Goal: Task Accomplishment & Management: Use online tool/utility

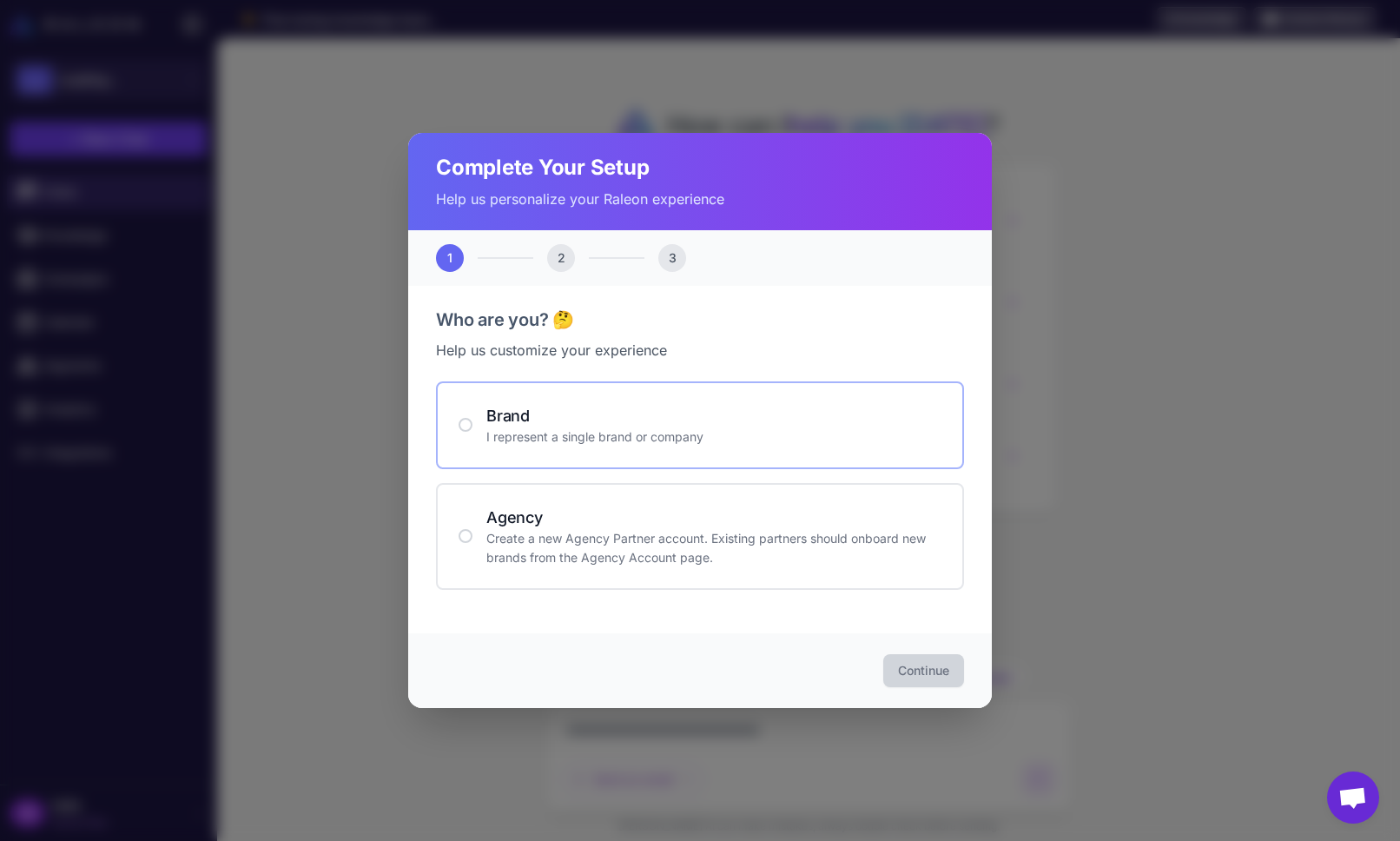
click at [723, 420] on h4 "Brand" at bounding box center [714, 416] width 455 height 24
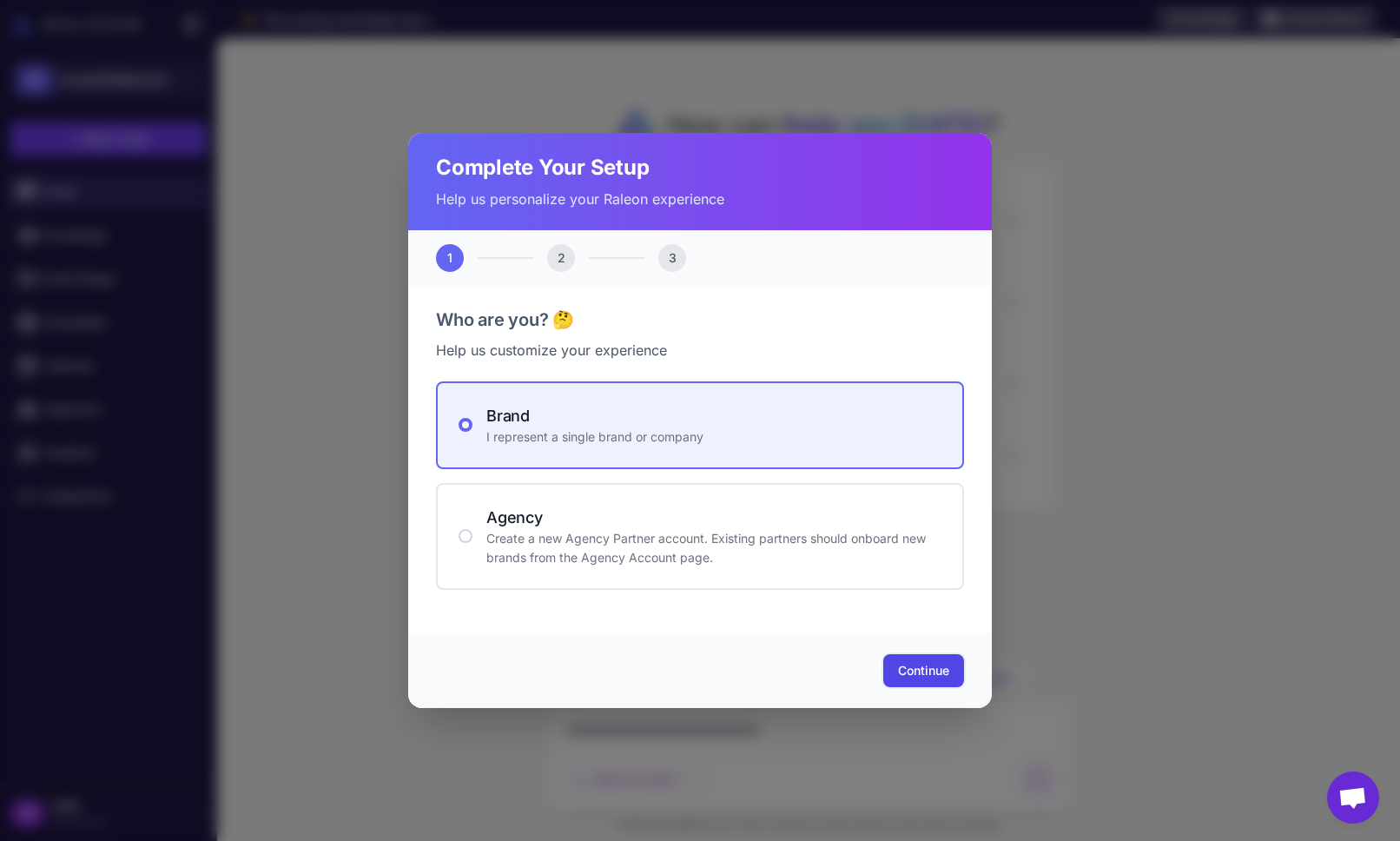
click at [939, 672] on span "Continue" at bounding box center [924, 670] width 51 height 18
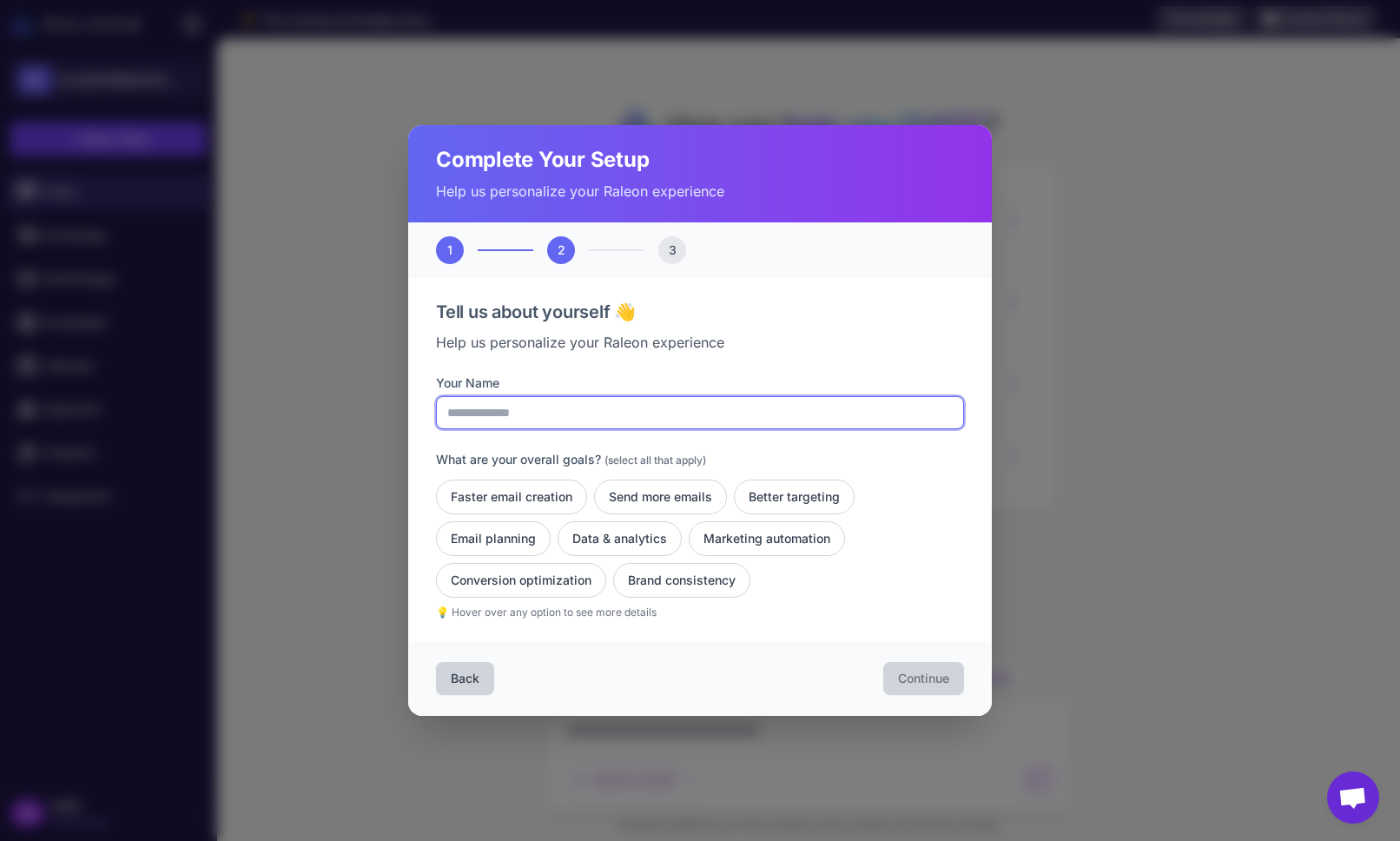
click at [711, 418] on input "Your Name" at bounding box center [700, 412] width 528 height 33
type input "**********"
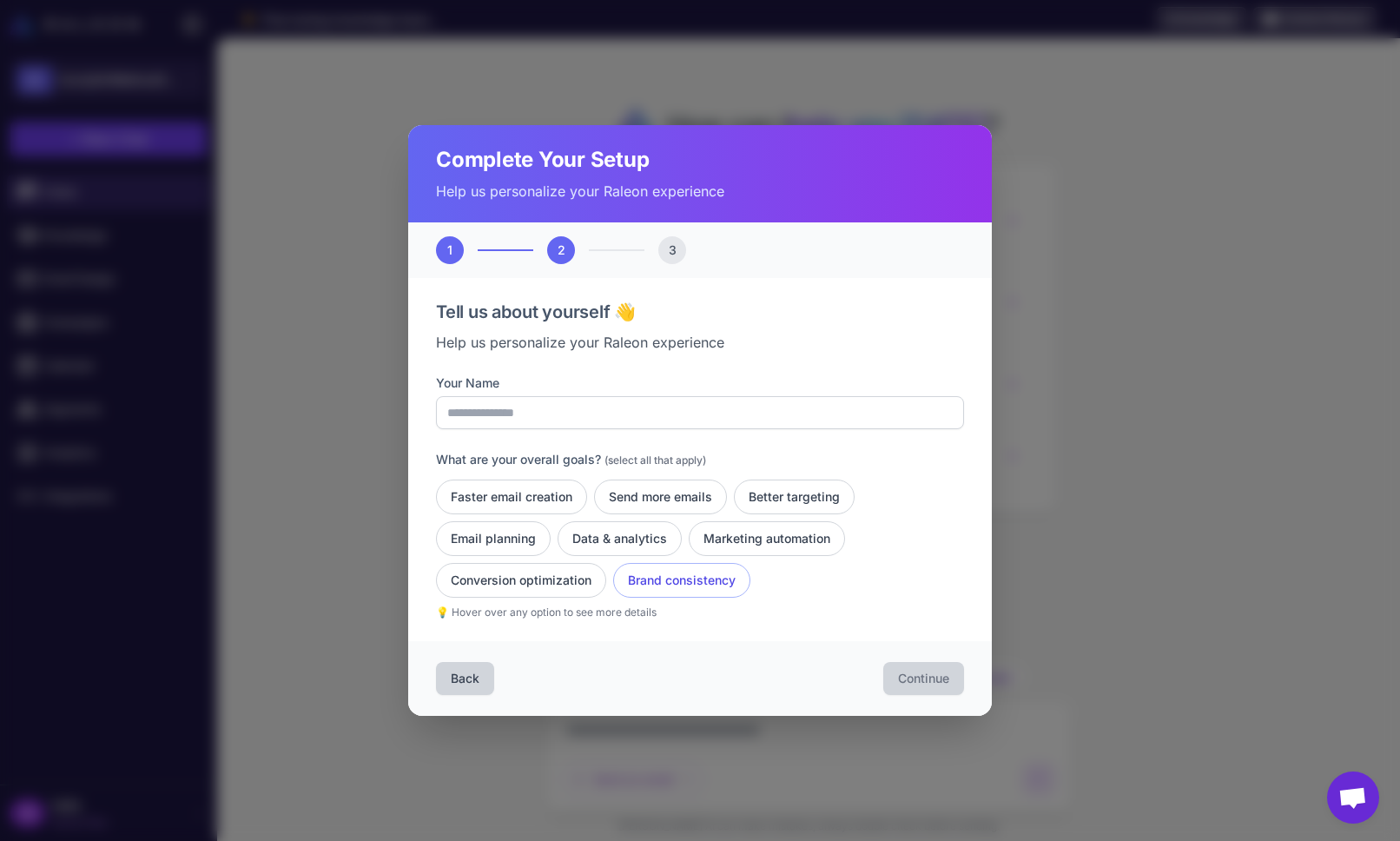
click at [700, 580] on button "Brand consistency" at bounding box center [681, 579] width 137 height 35
click at [945, 675] on span "Continue" at bounding box center [924, 678] width 51 height 18
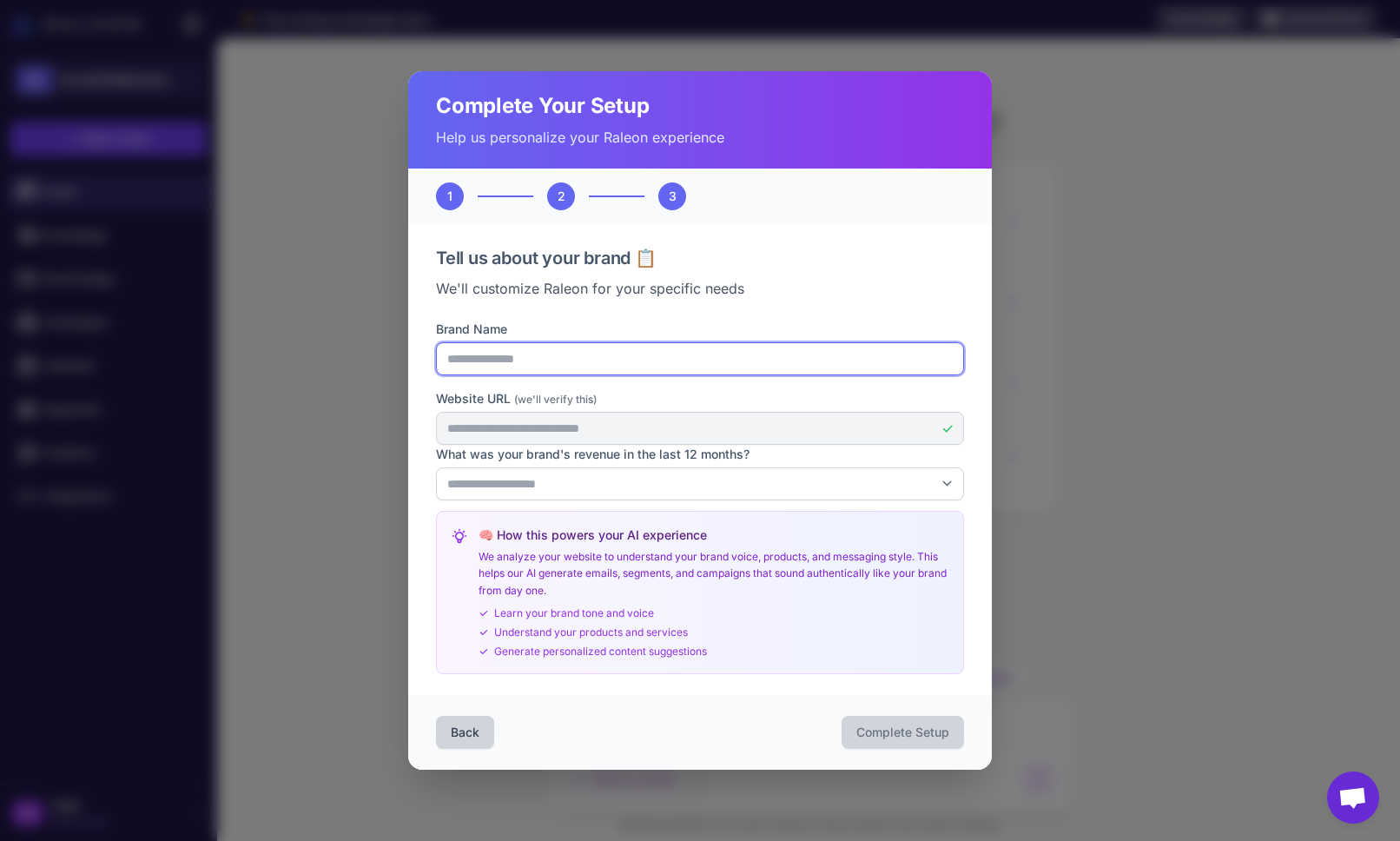
click at [621, 365] on input "Brand Name" at bounding box center [700, 358] width 528 height 33
type input "**********"
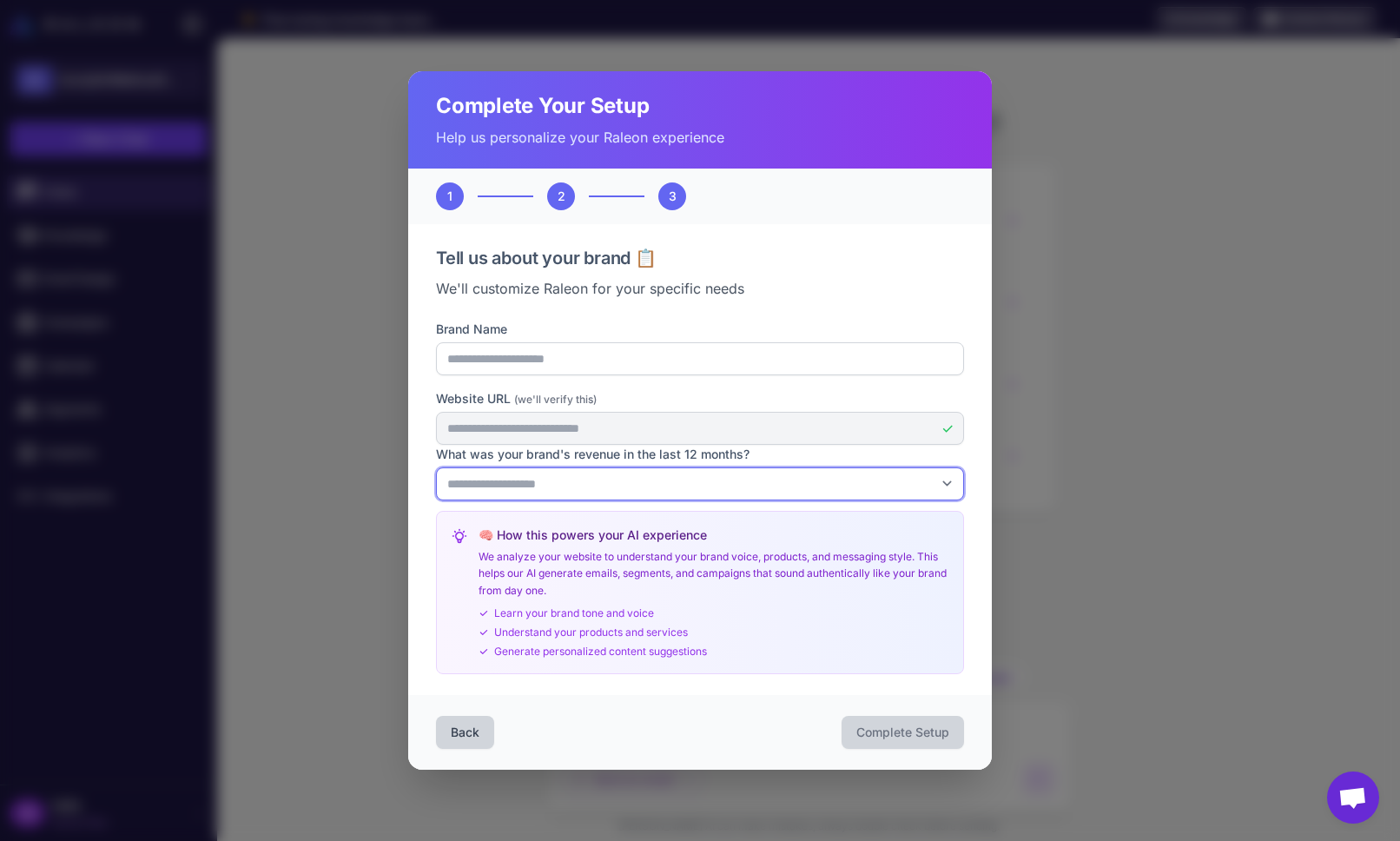
click at [621, 486] on select "**********" at bounding box center [700, 483] width 528 height 33
select select "*"
click at [436, 467] on select "**********" at bounding box center [700, 483] width 528 height 33
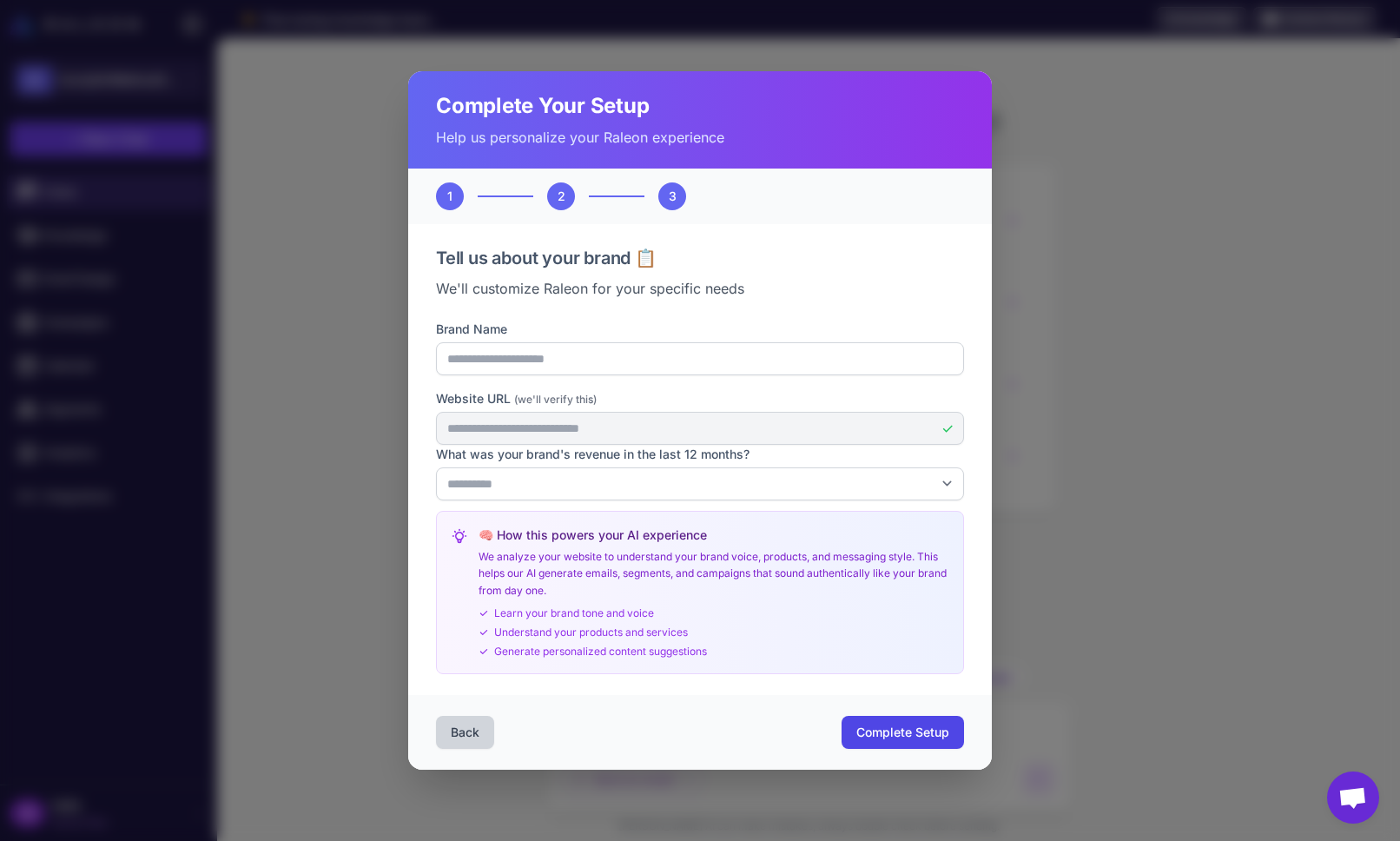
click at [800, 516] on div "🧠 How this powers your AI experience We analyze your website to understand your…" at bounding box center [700, 592] width 528 height 164
click at [921, 733] on span "Complete Setup" at bounding box center [902, 732] width 93 height 18
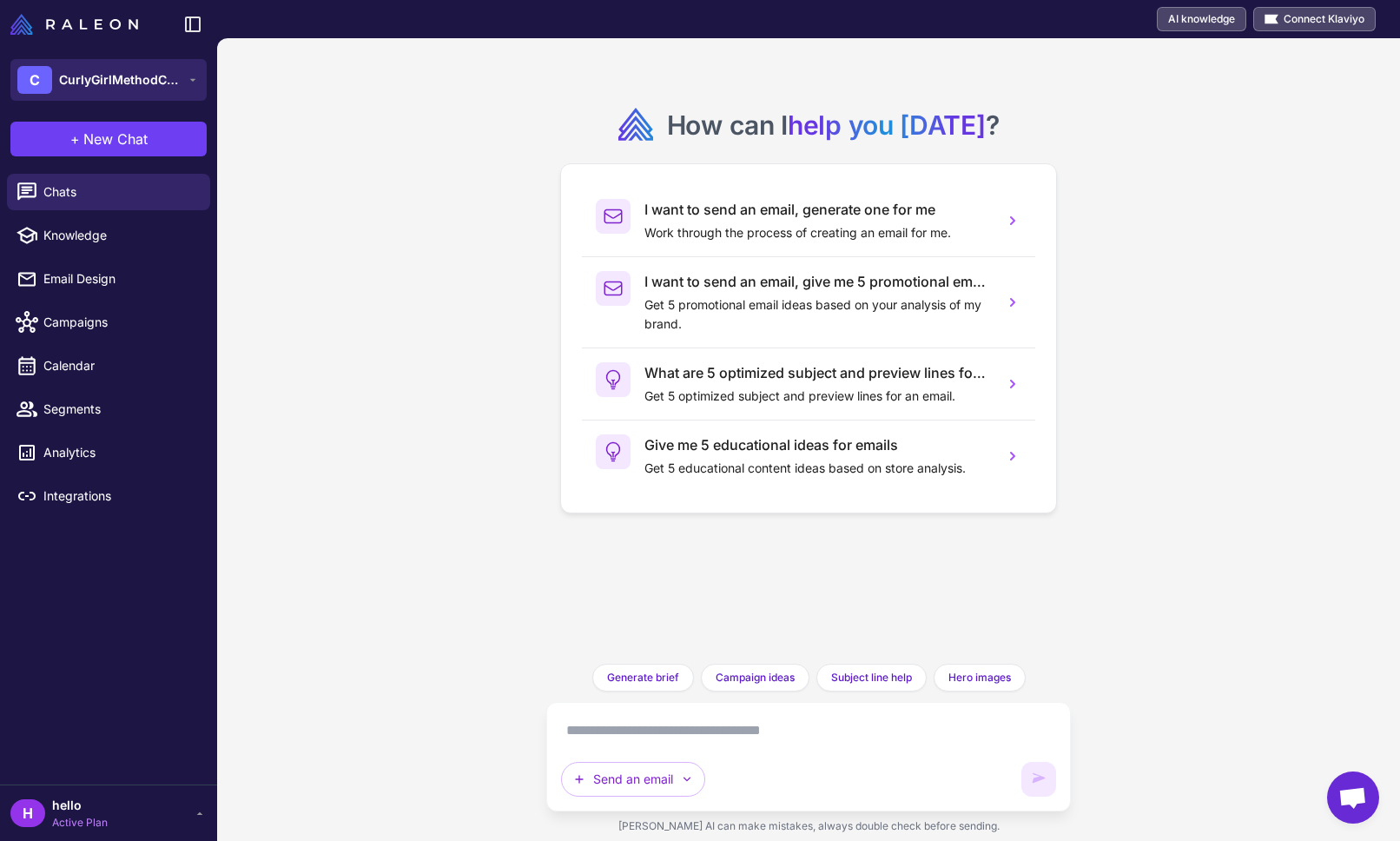
click at [177, 67] on div "C CurlyGirlMethodClub" at bounding box center [99, 80] width 163 height 28
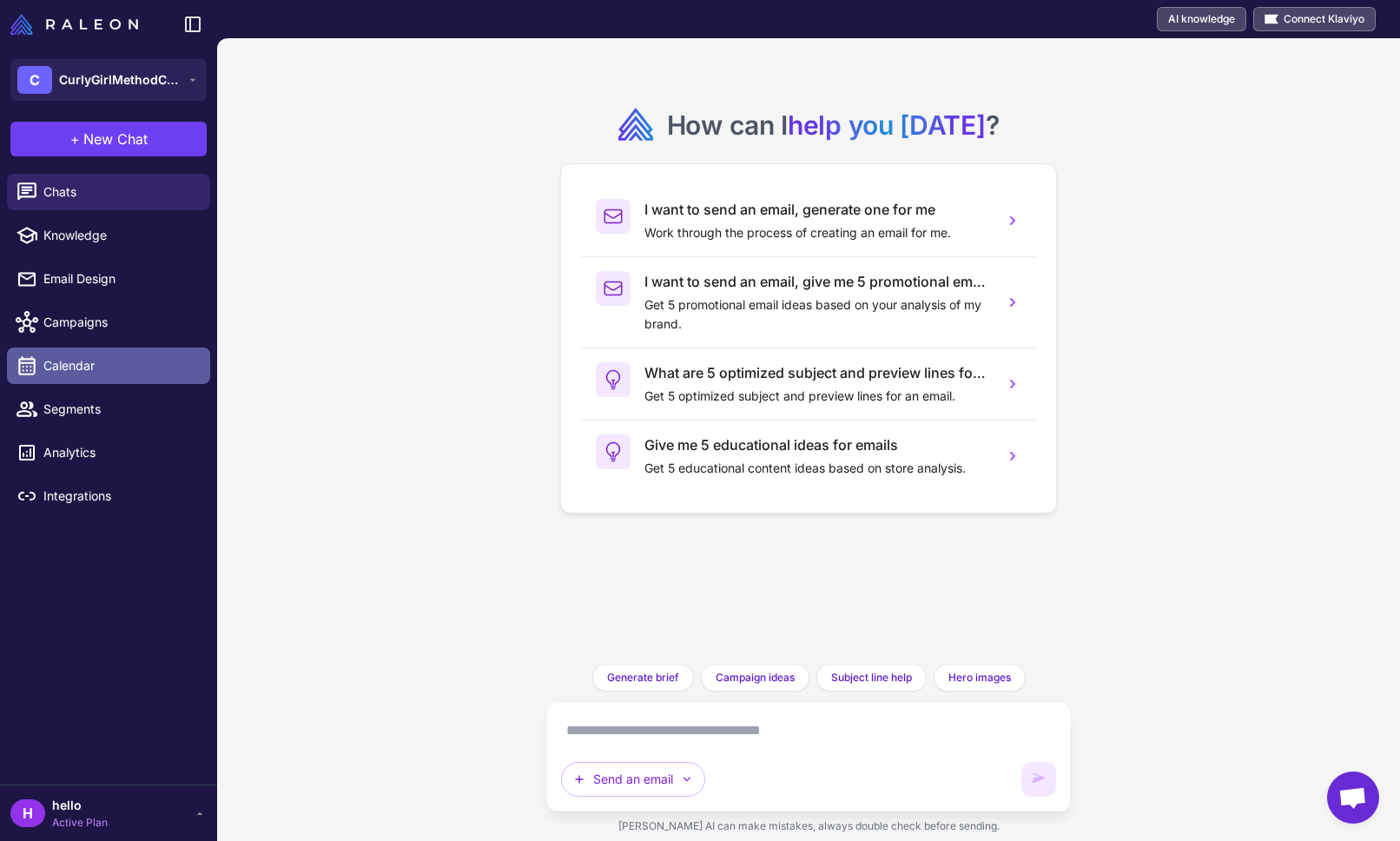
click at [58, 364] on span "Calendar" at bounding box center [119, 365] width 153 height 19
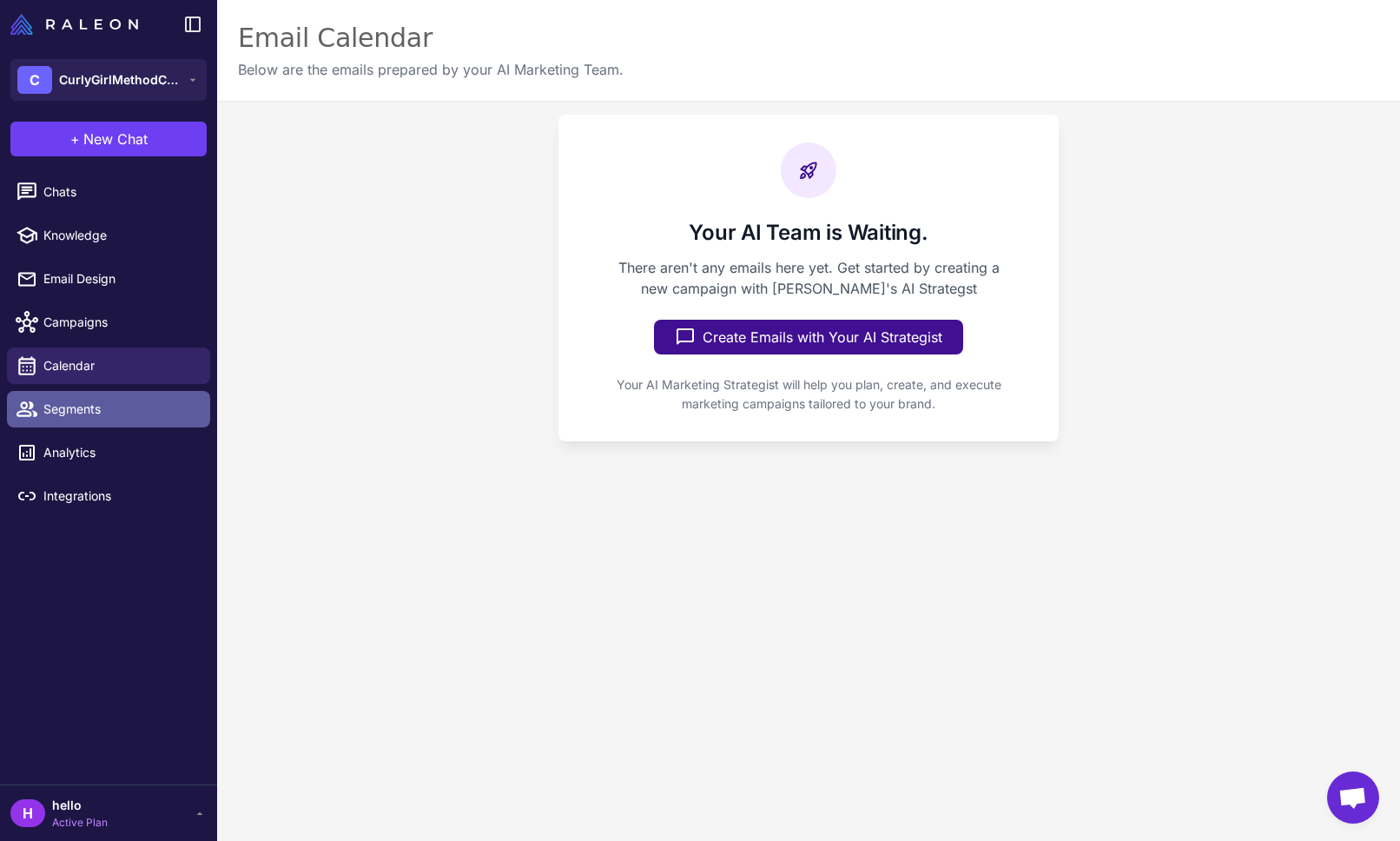
click at [106, 417] on span "Segments" at bounding box center [119, 409] width 153 height 19
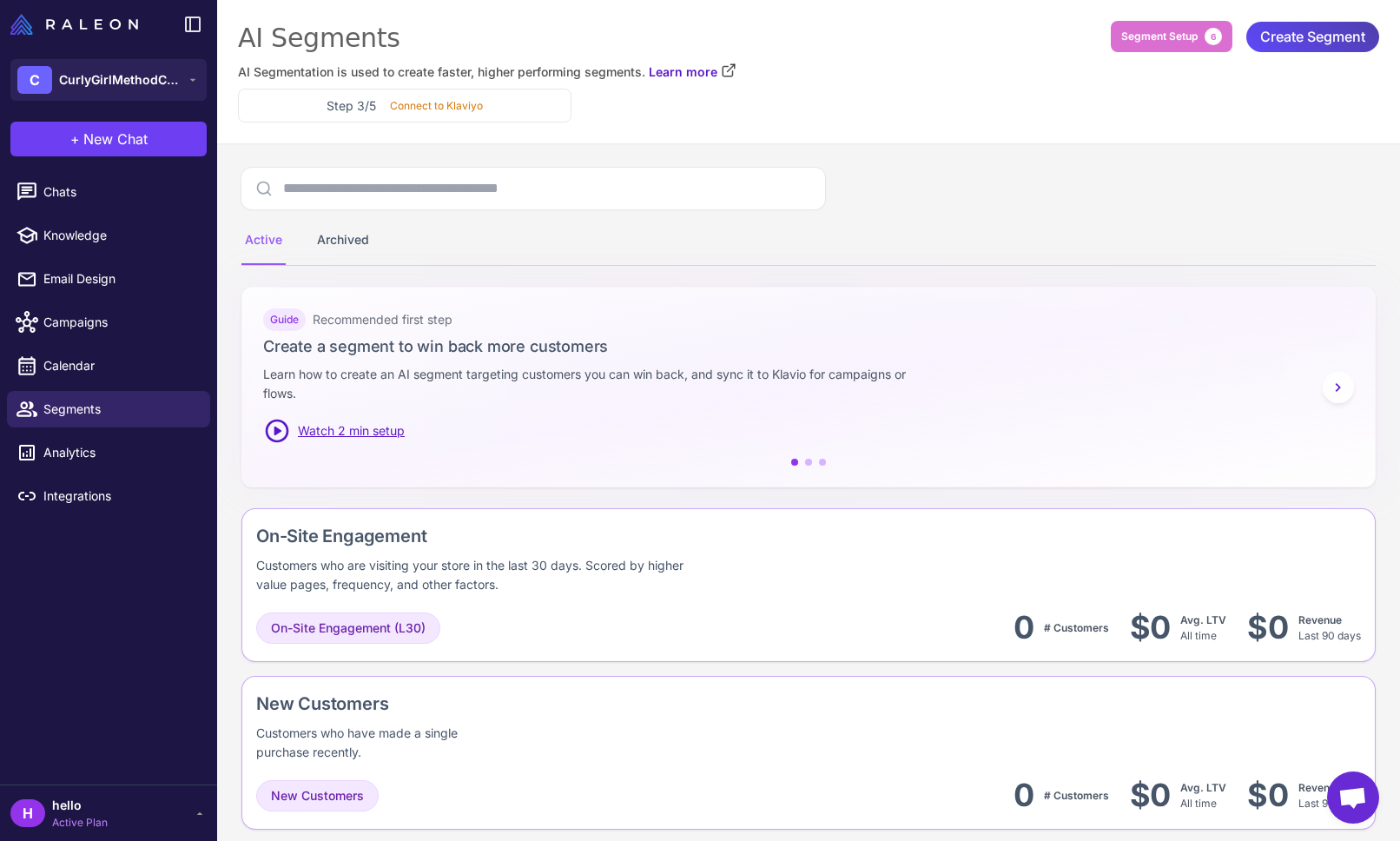
click at [84, 819] on span "Active Plan" at bounding box center [80, 822] width 55 height 16
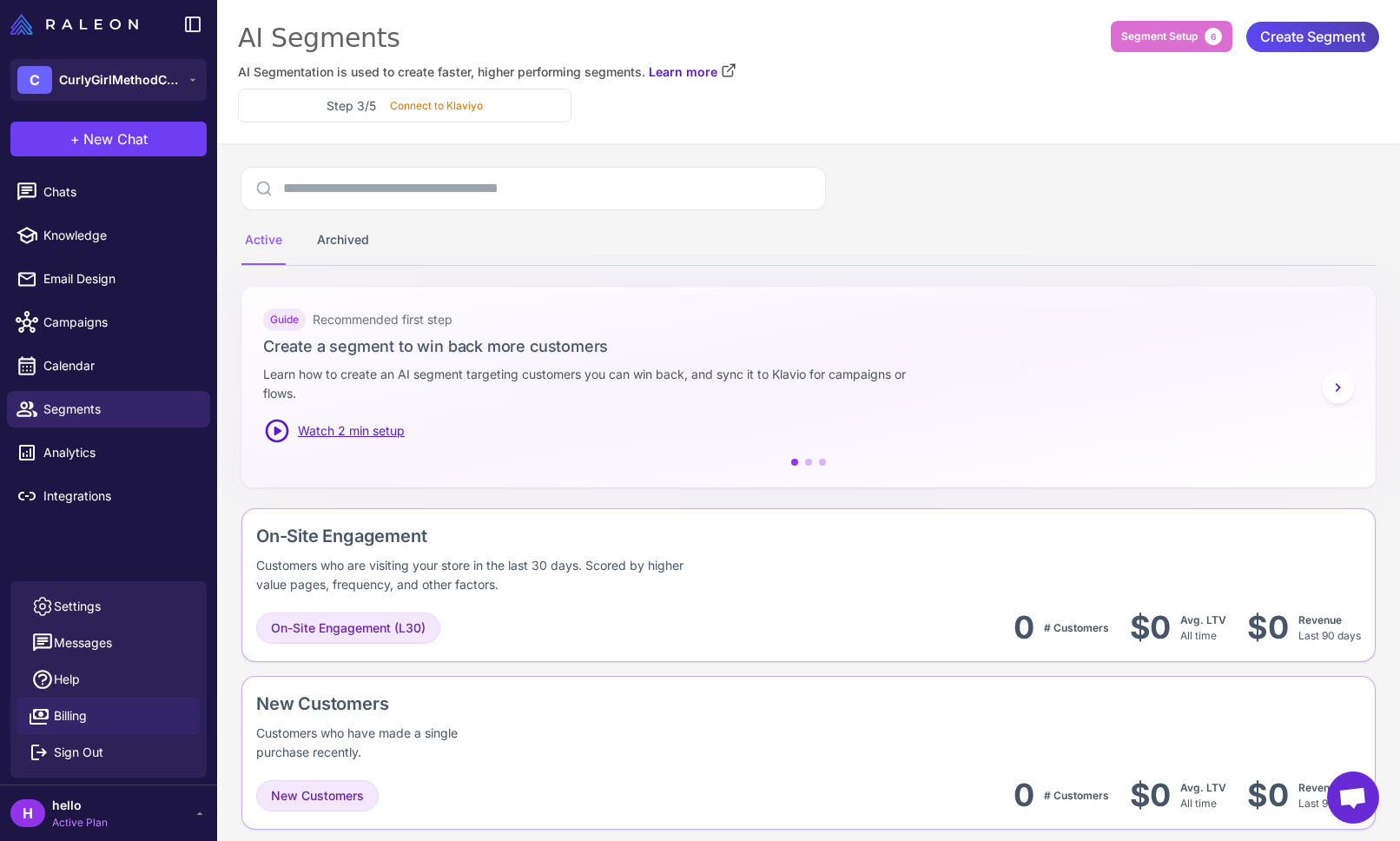
click at [74, 715] on span "Billing" at bounding box center [70, 715] width 33 height 19
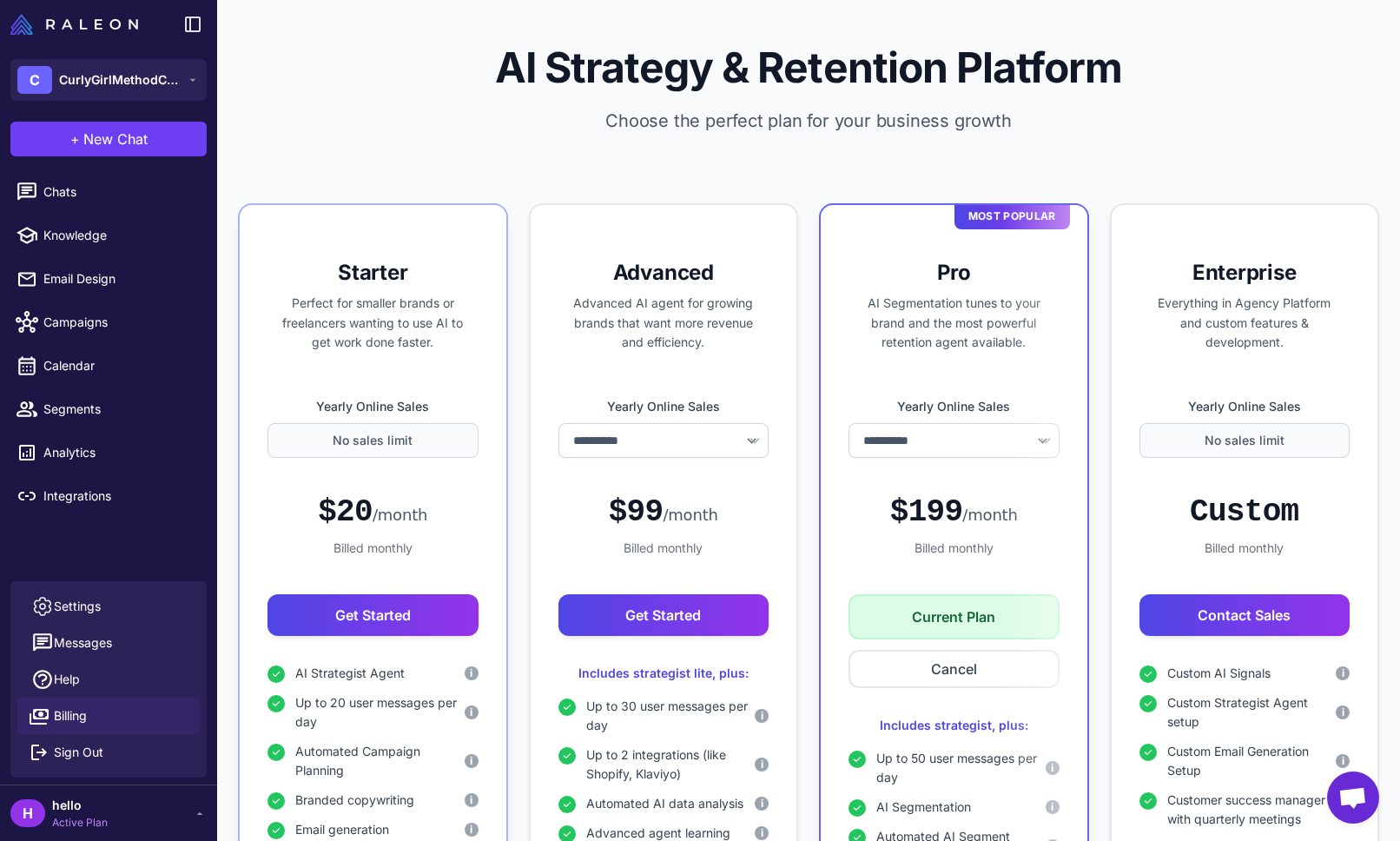
scroll to position [340, 0]
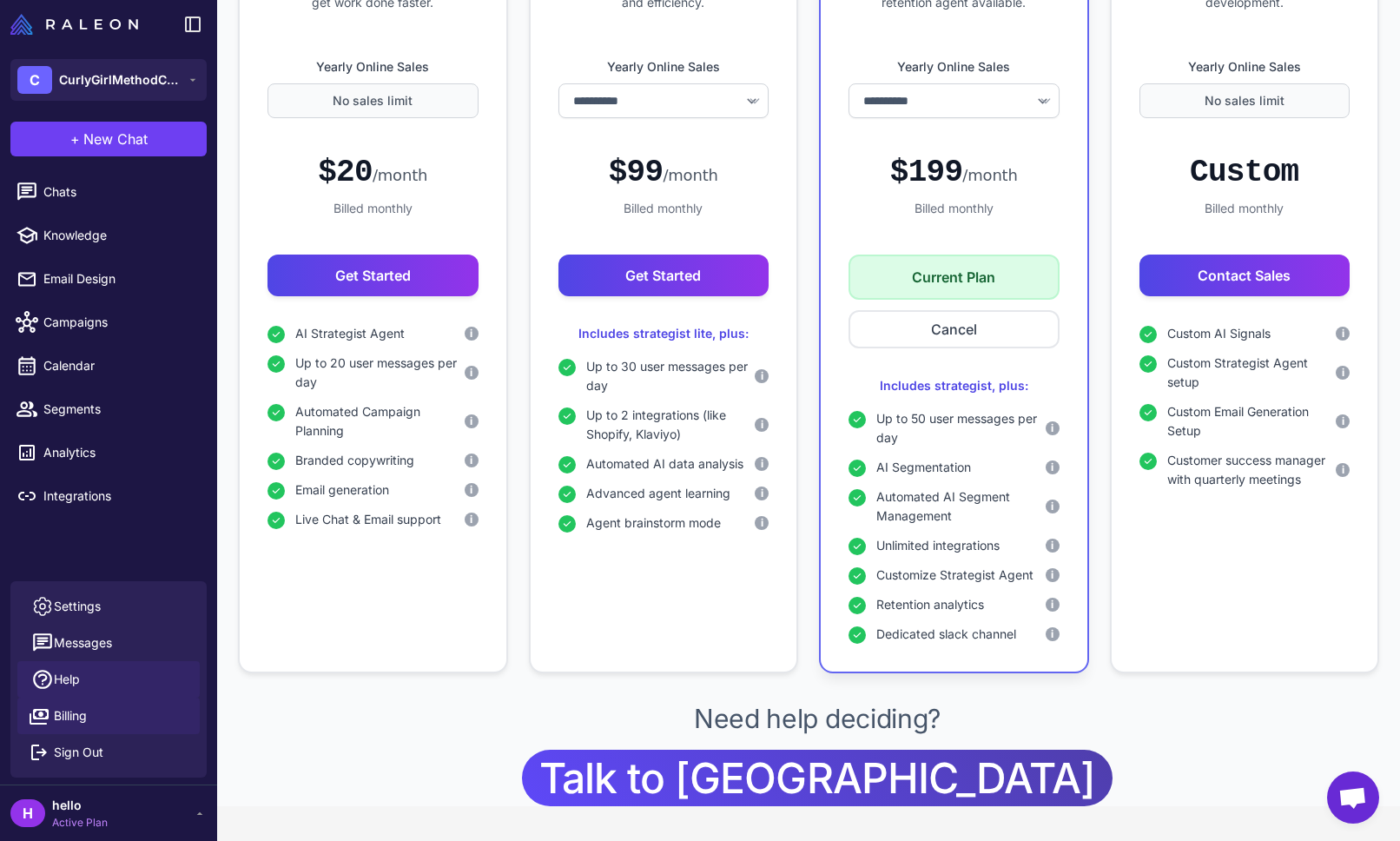
click at [70, 680] on span "Help" at bounding box center [67, 678] width 26 height 19
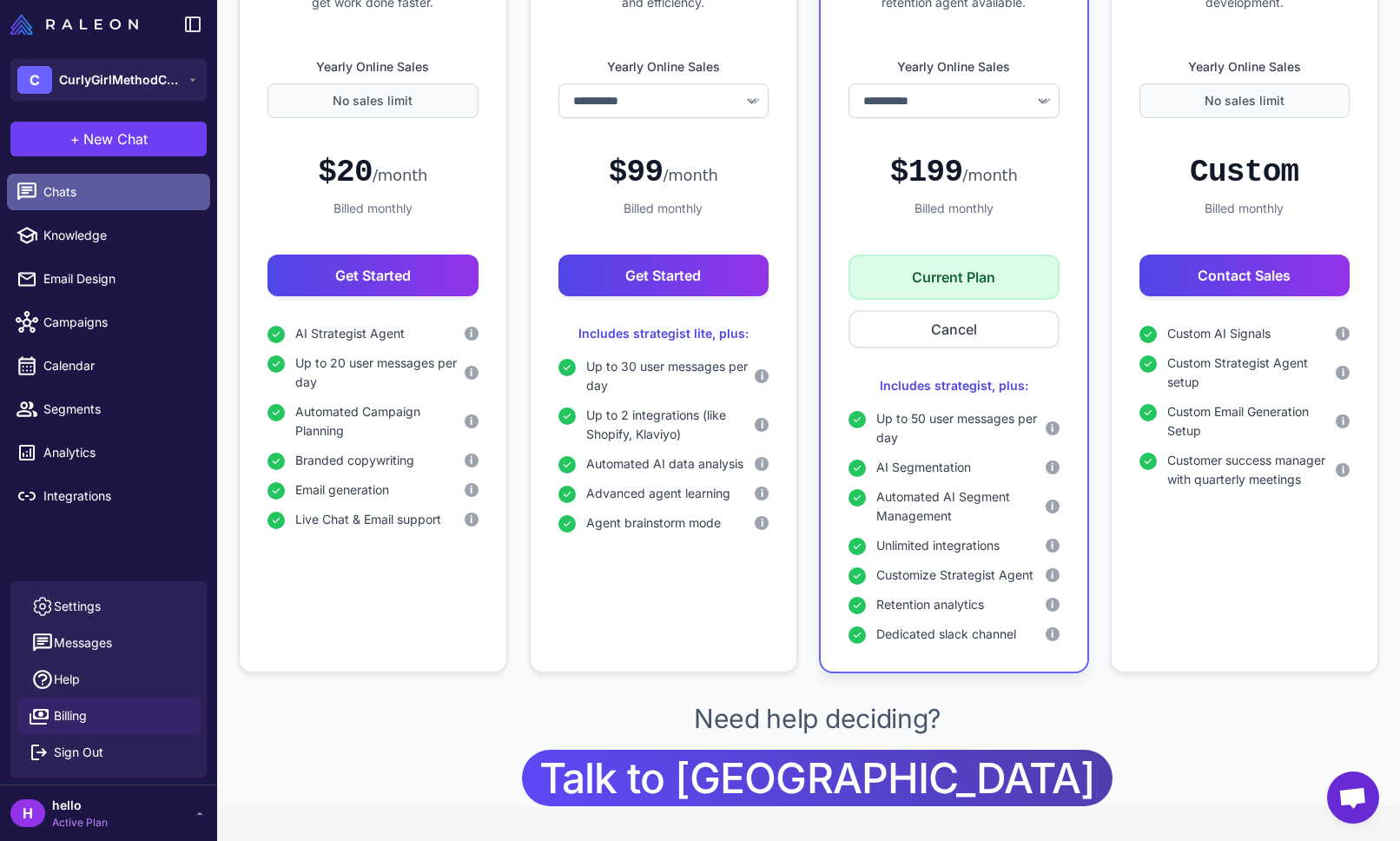
click at [61, 197] on span "Chats" at bounding box center [119, 191] width 153 height 19
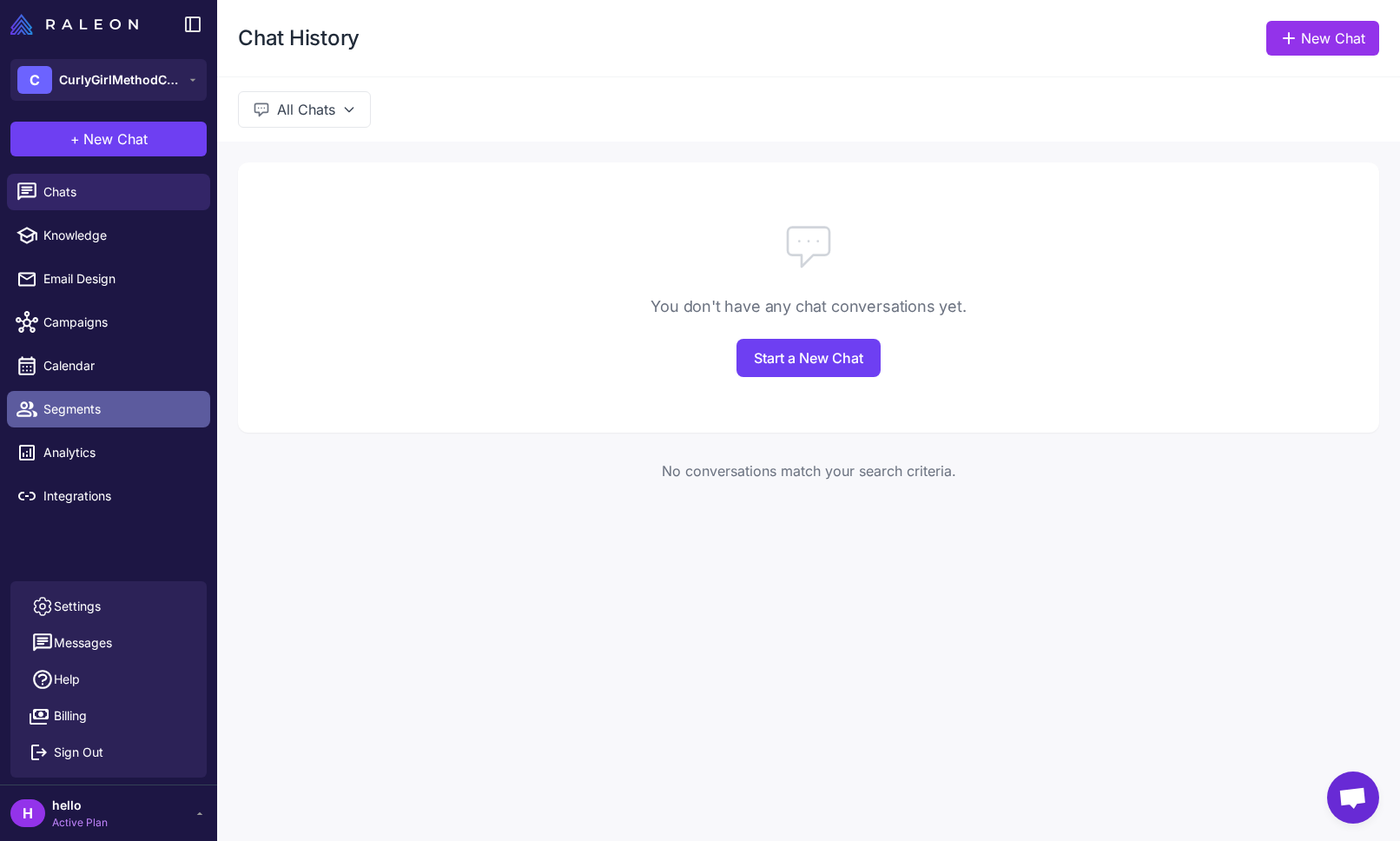
click at [83, 410] on span "Segments" at bounding box center [119, 409] width 153 height 19
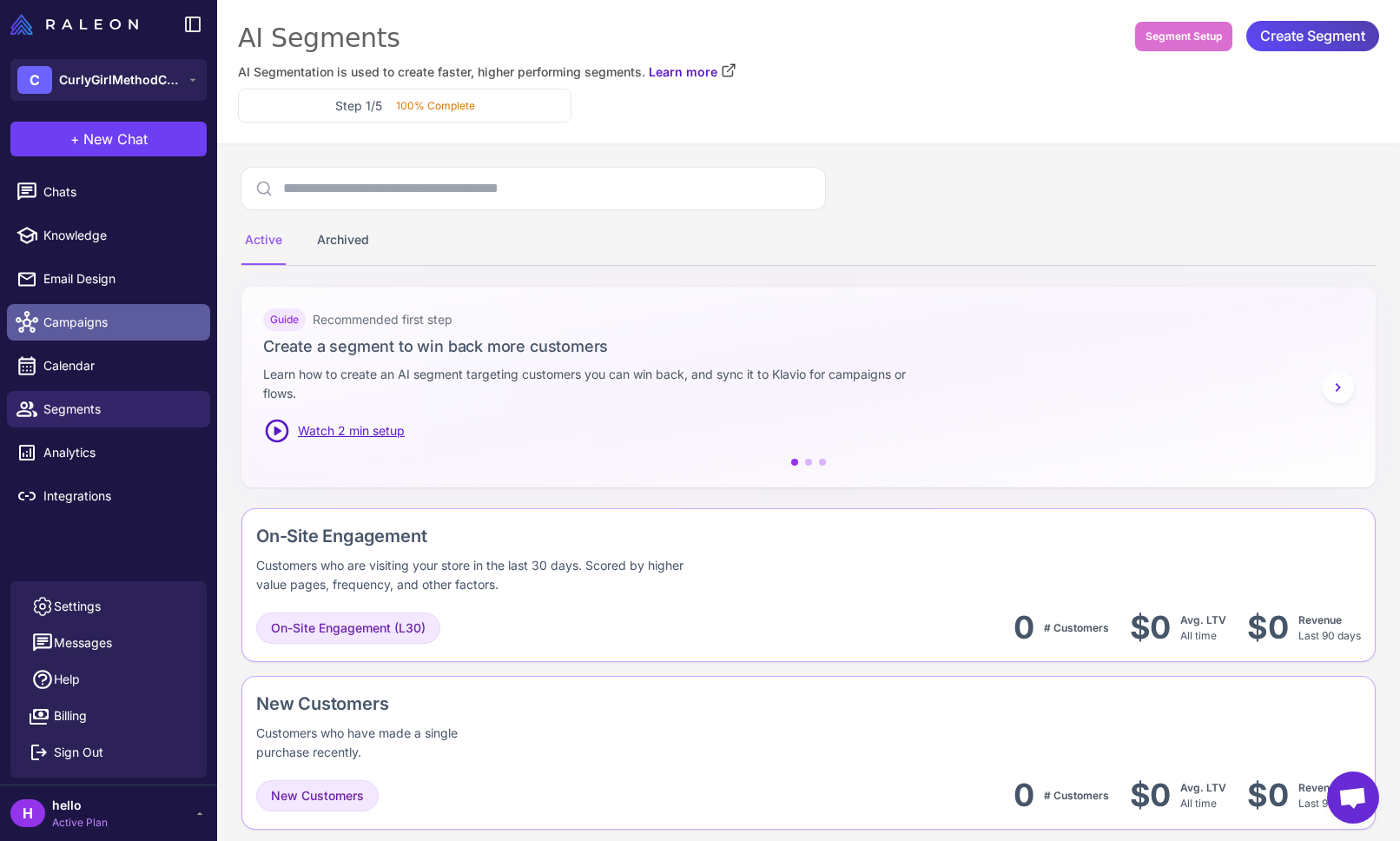
click at [83, 323] on span "Campaigns" at bounding box center [119, 322] width 153 height 19
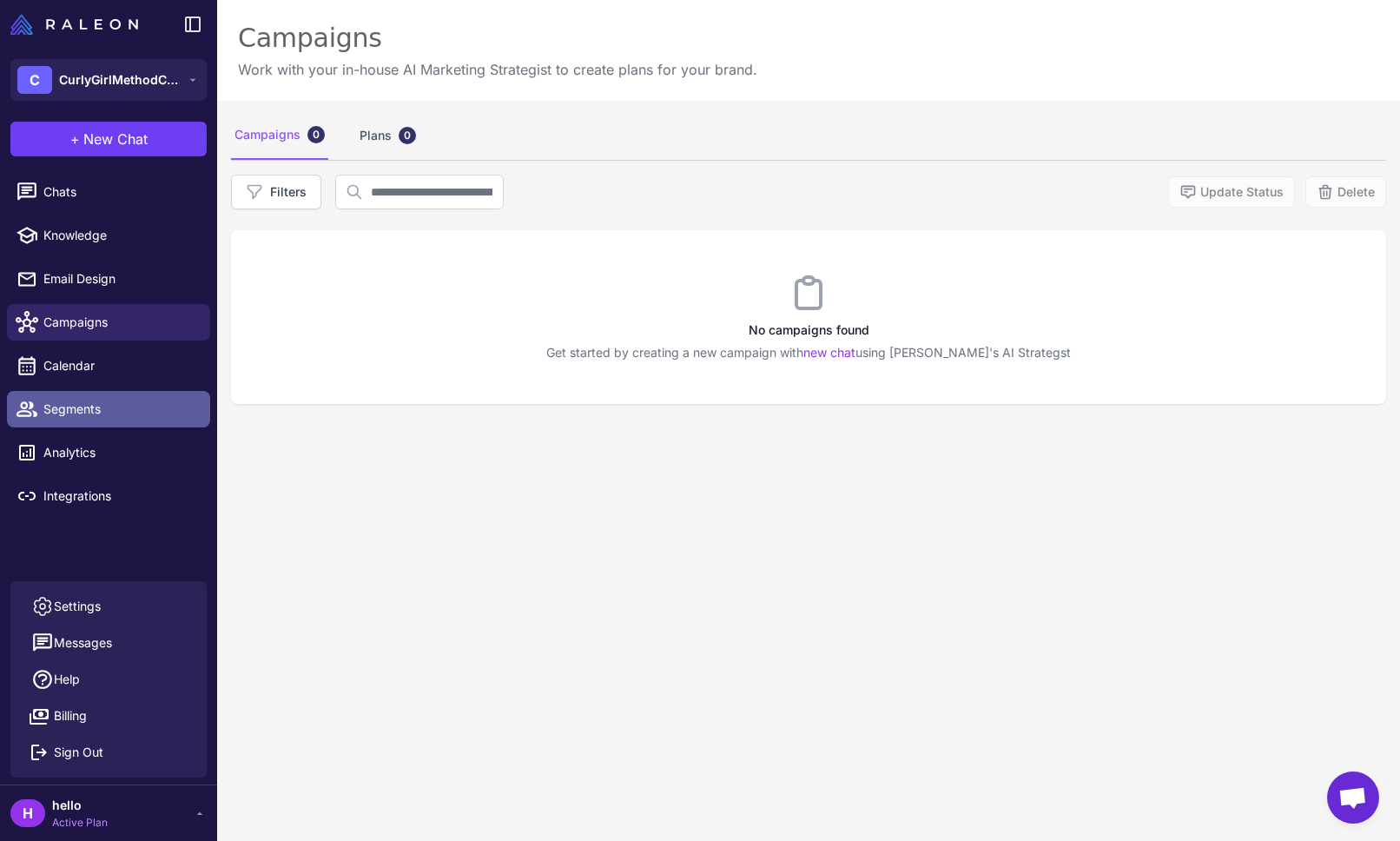
click at [90, 415] on span "Segments" at bounding box center [119, 409] width 153 height 19
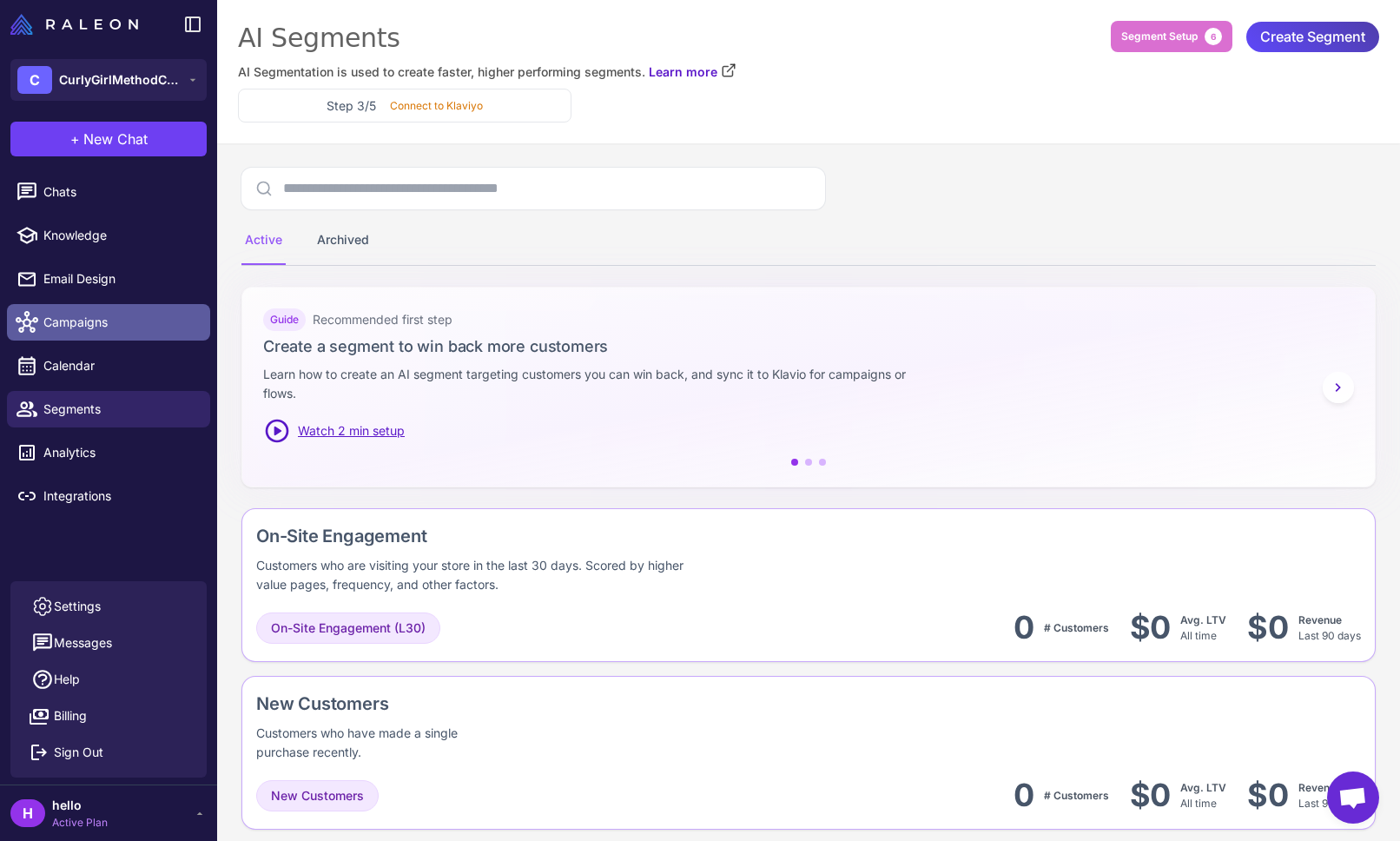
click at [95, 329] on span "Campaigns" at bounding box center [119, 322] width 153 height 19
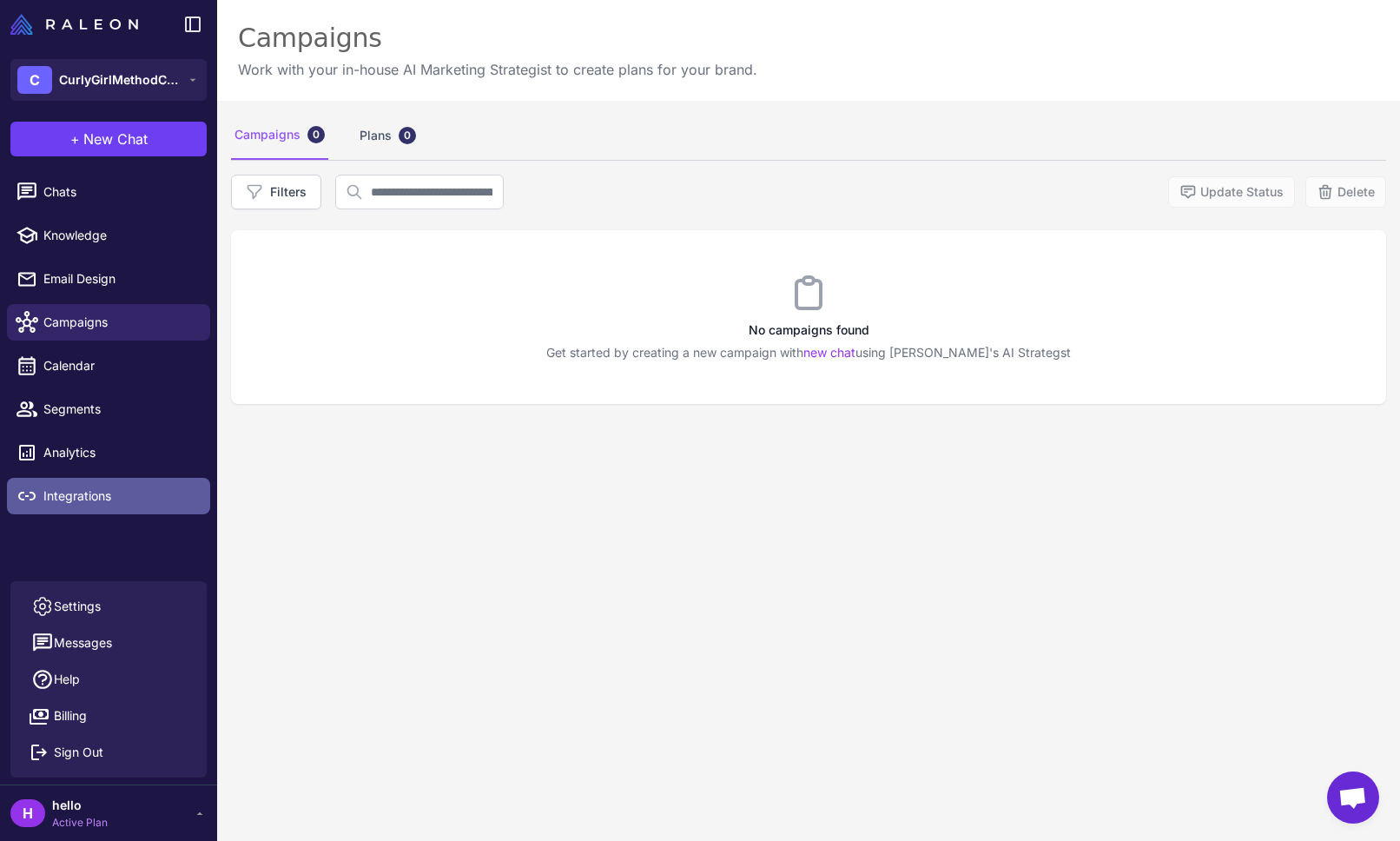
click at [96, 495] on span "Integrations" at bounding box center [119, 496] width 153 height 19
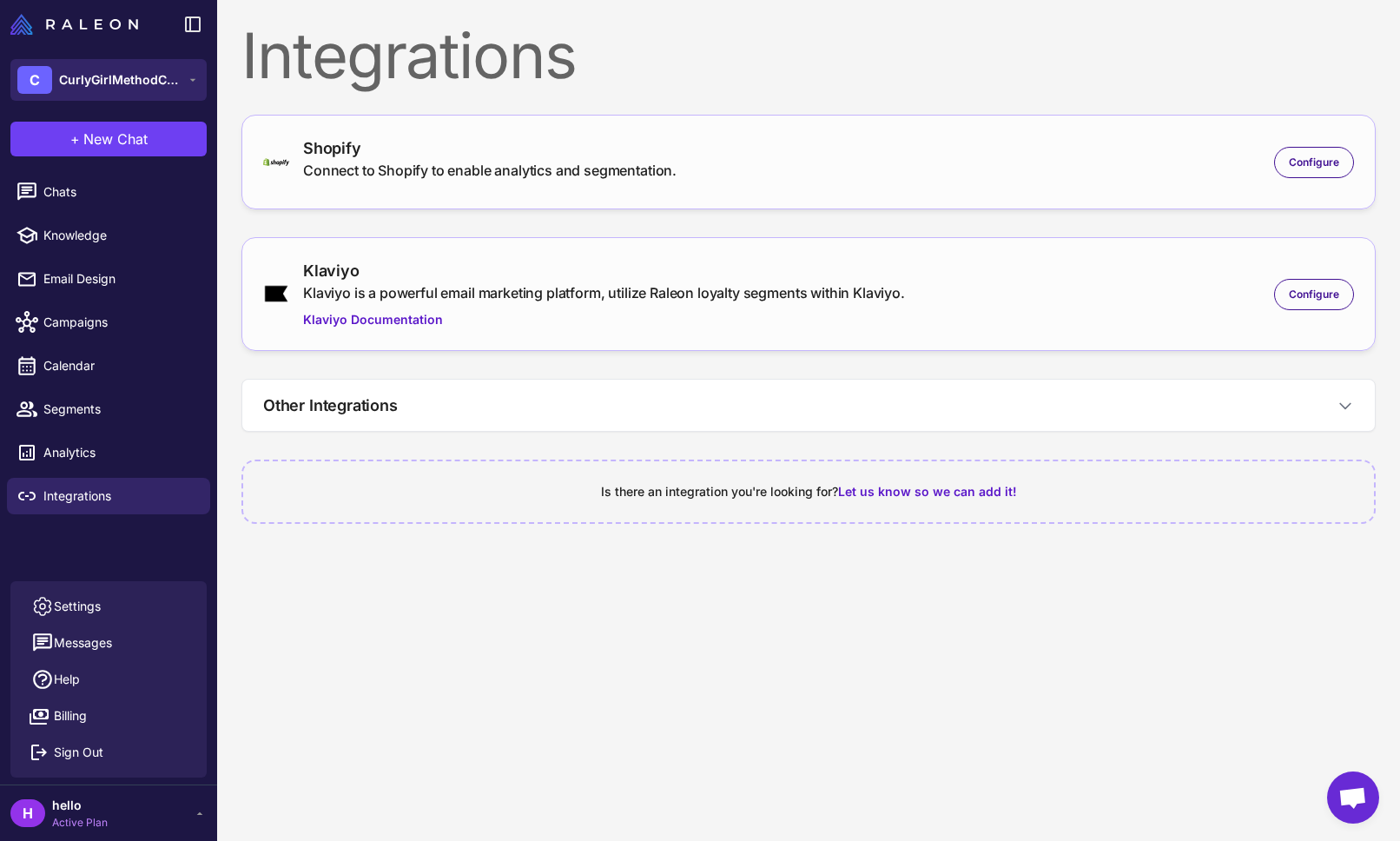
click at [156, 62] on button "C CurlyGirlMethodClub" at bounding box center [109, 80] width 196 height 41
click at [149, 85] on span "CurlyGirlMethodClub" at bounding box center [119, 79] width 121 height 19
click at [193, 26] on icon at bounding box center [193, 24] width 21 height 21
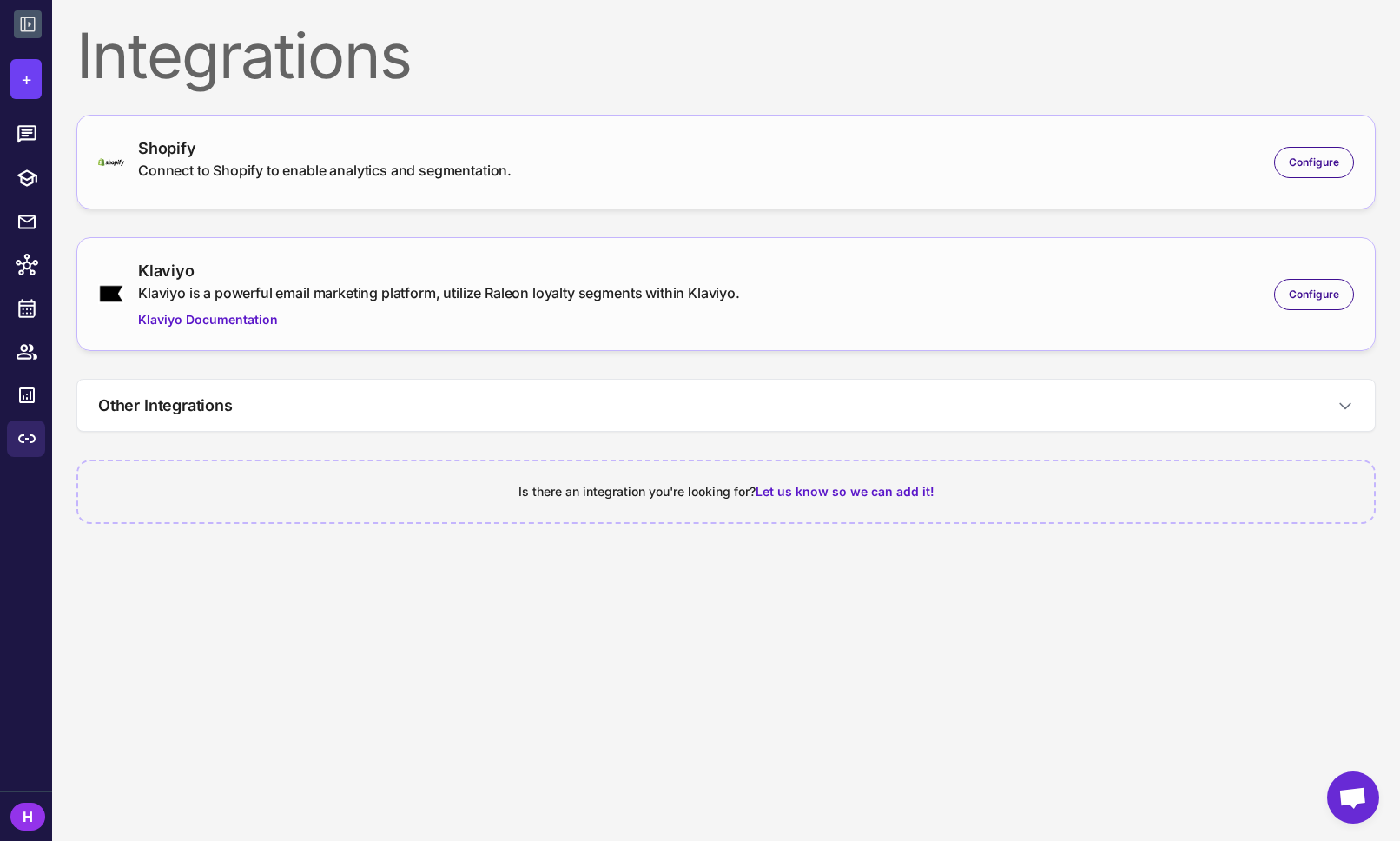
click at [32, 26] on icon at bounding box center [28, 24] width 21 height 21
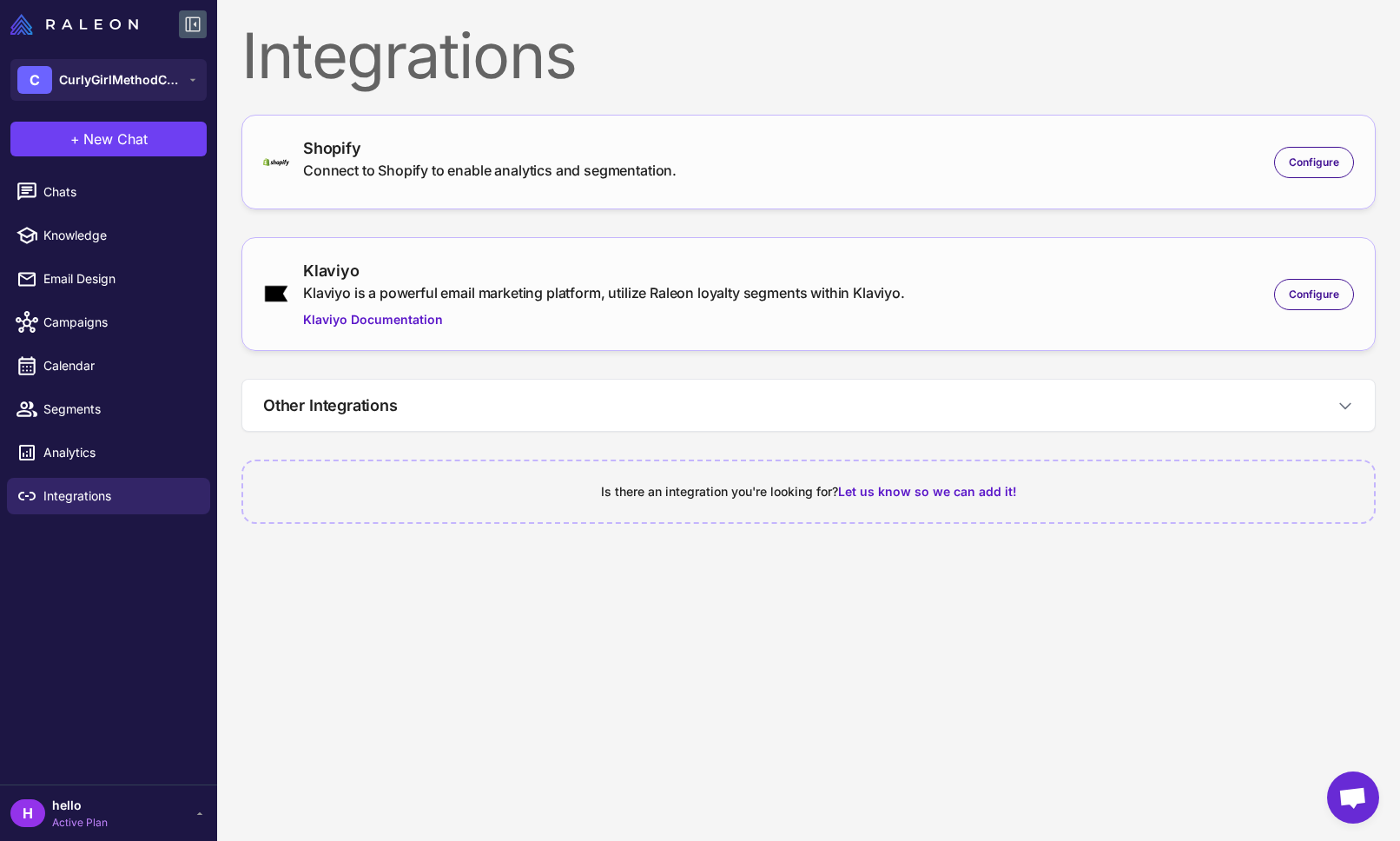
click at [1361, 798] on span "Open chat" at bounding box center [1353, 799] width 29 height 25
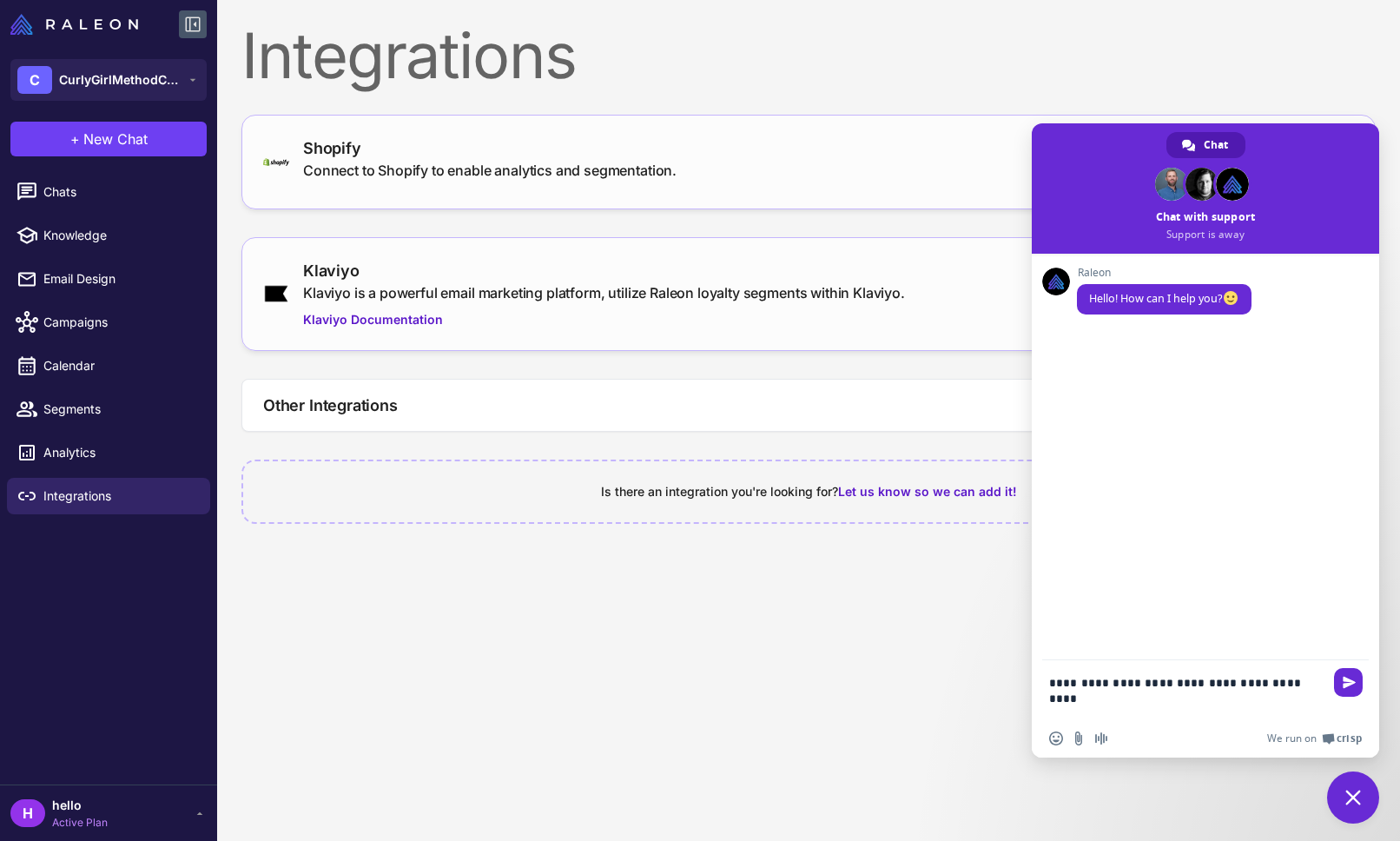
type textarea "**********"
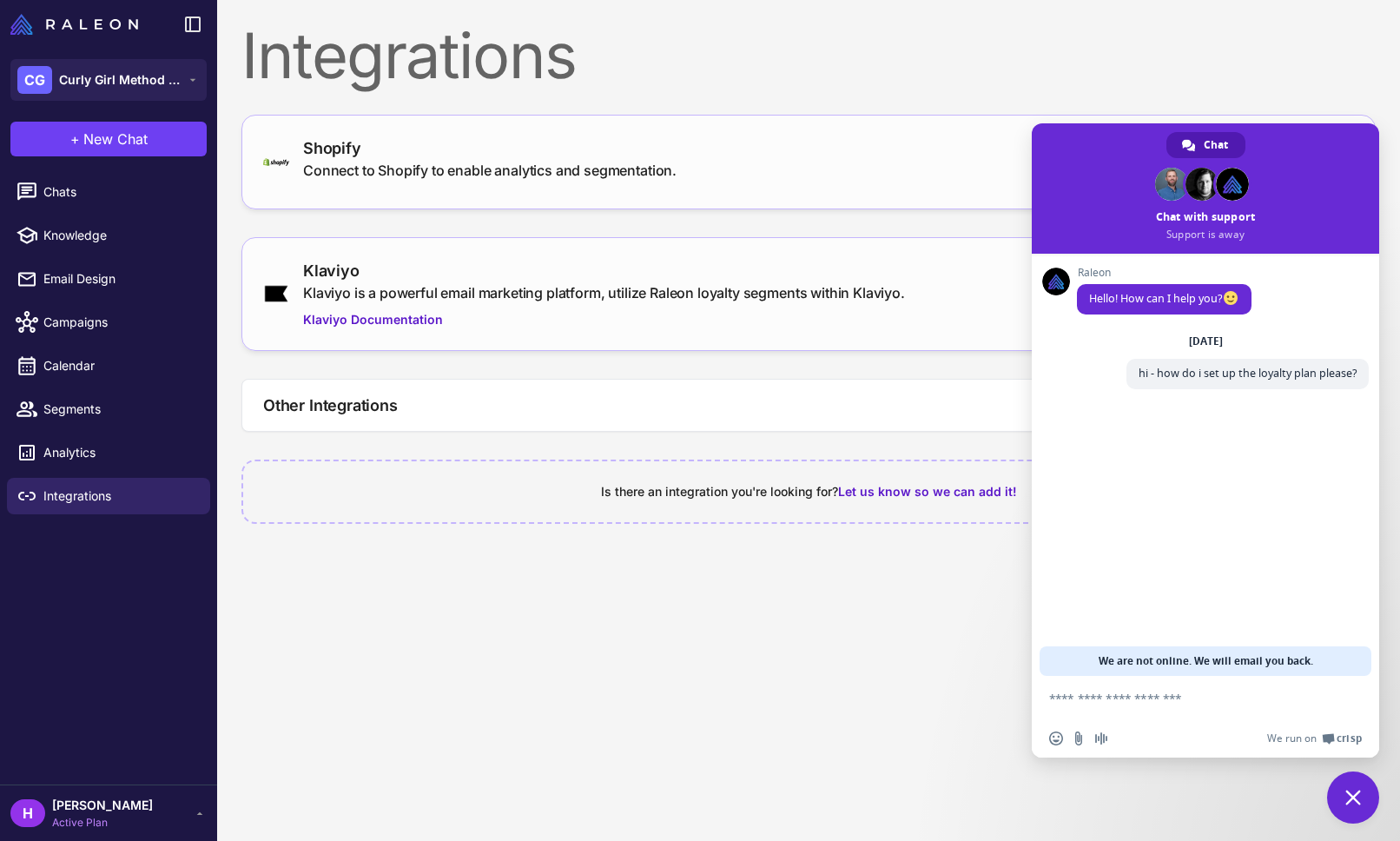
click at [1355, 790] on span "Close chat" at bounding box center [1354, 798] width 16 height 16
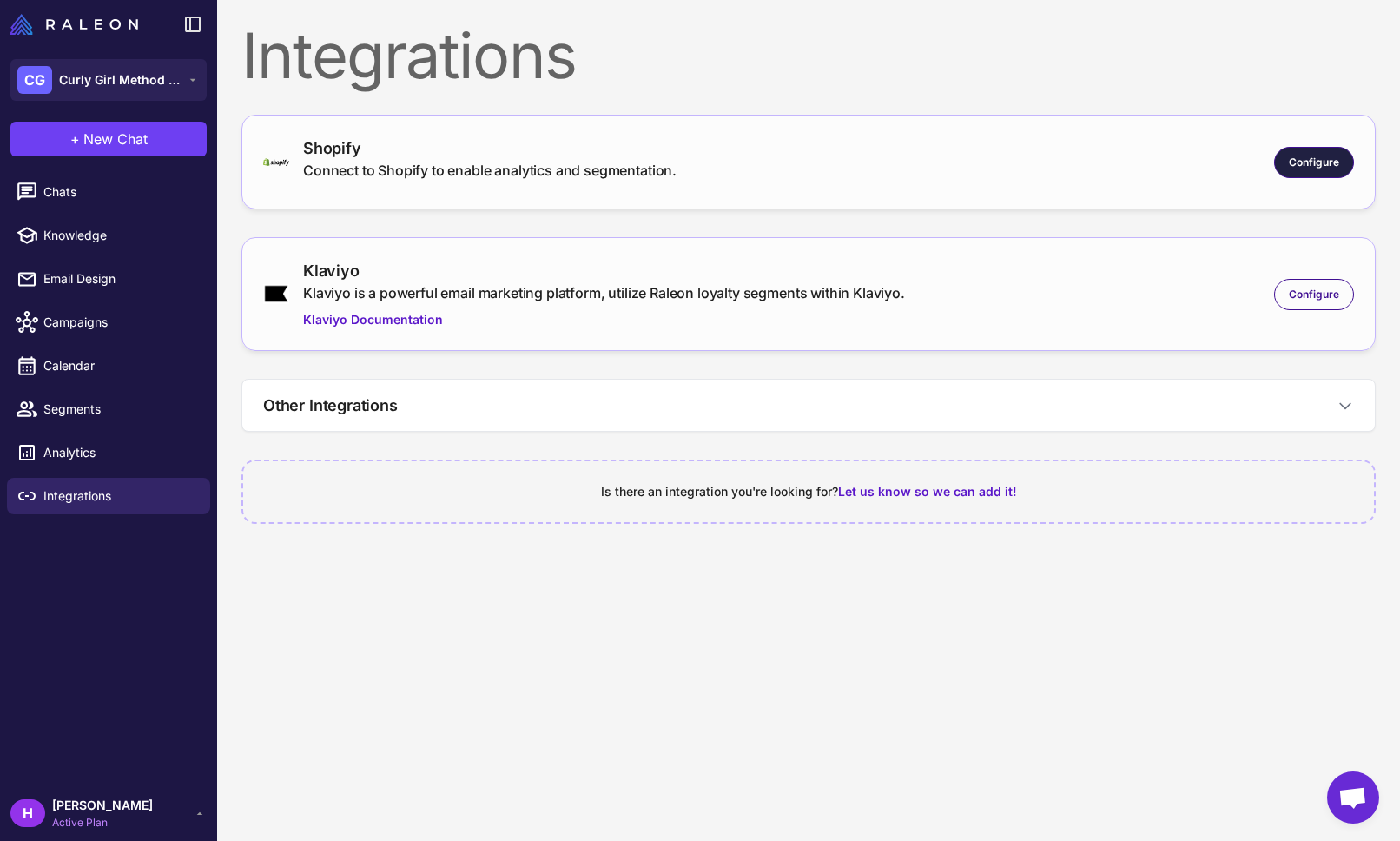
click at [1317, 156] on span "Configure" at bounding box center [1313, 163] width 50 height 16
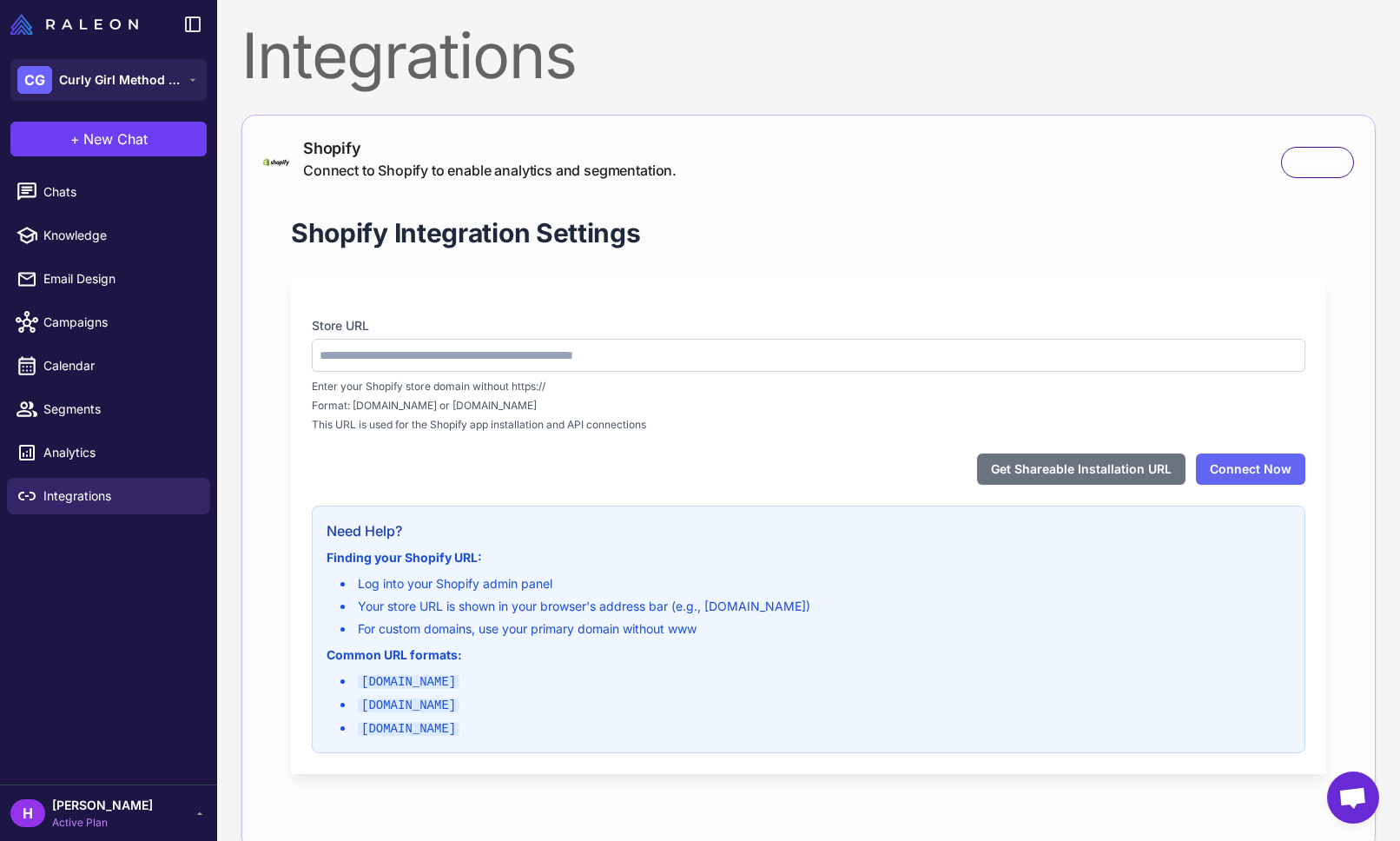
type input "**********"
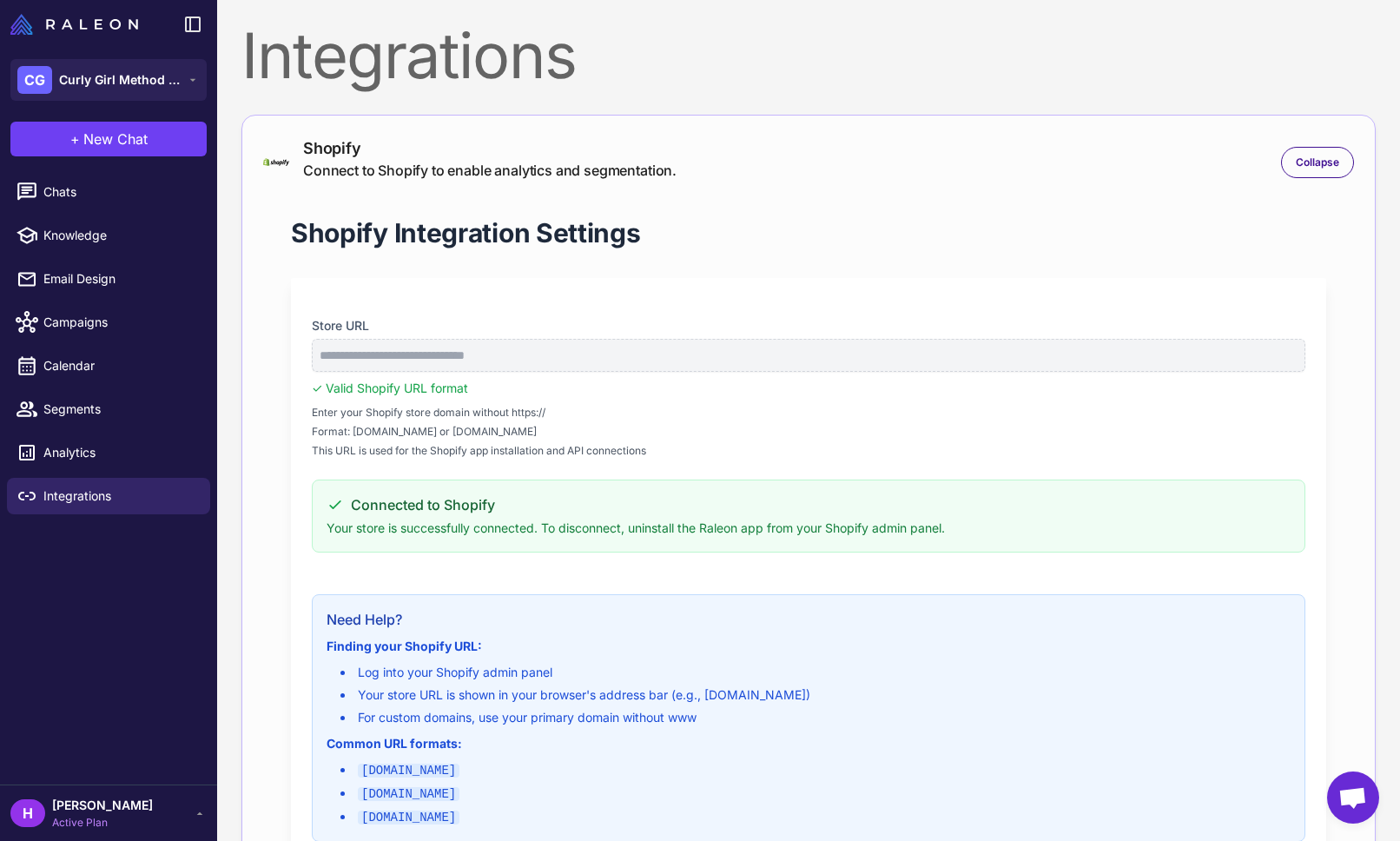
scroll to position [442, 0]
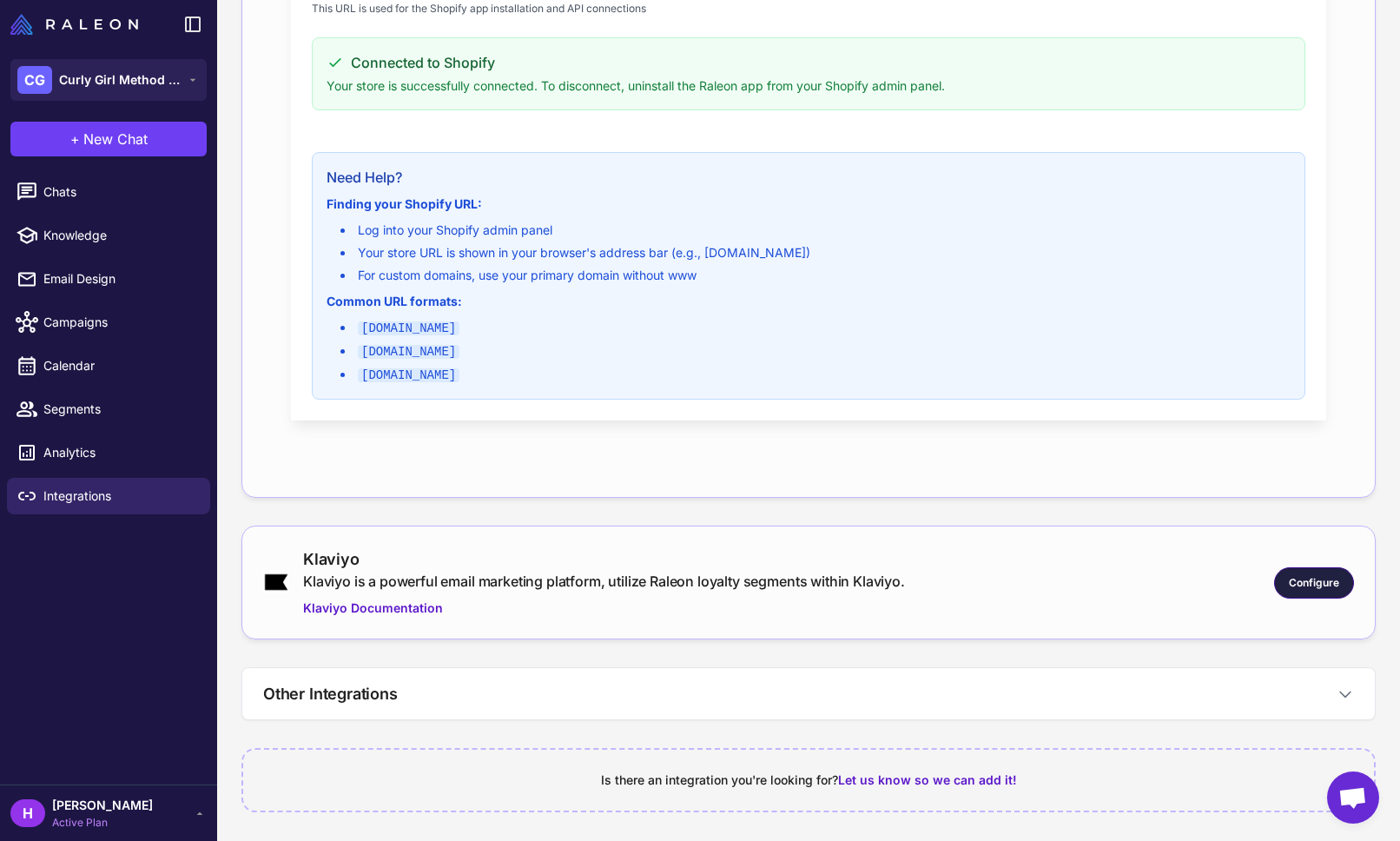
click at [1307, 581] on span "Configure" at bounding box center [1313, 582] width 50 height 16
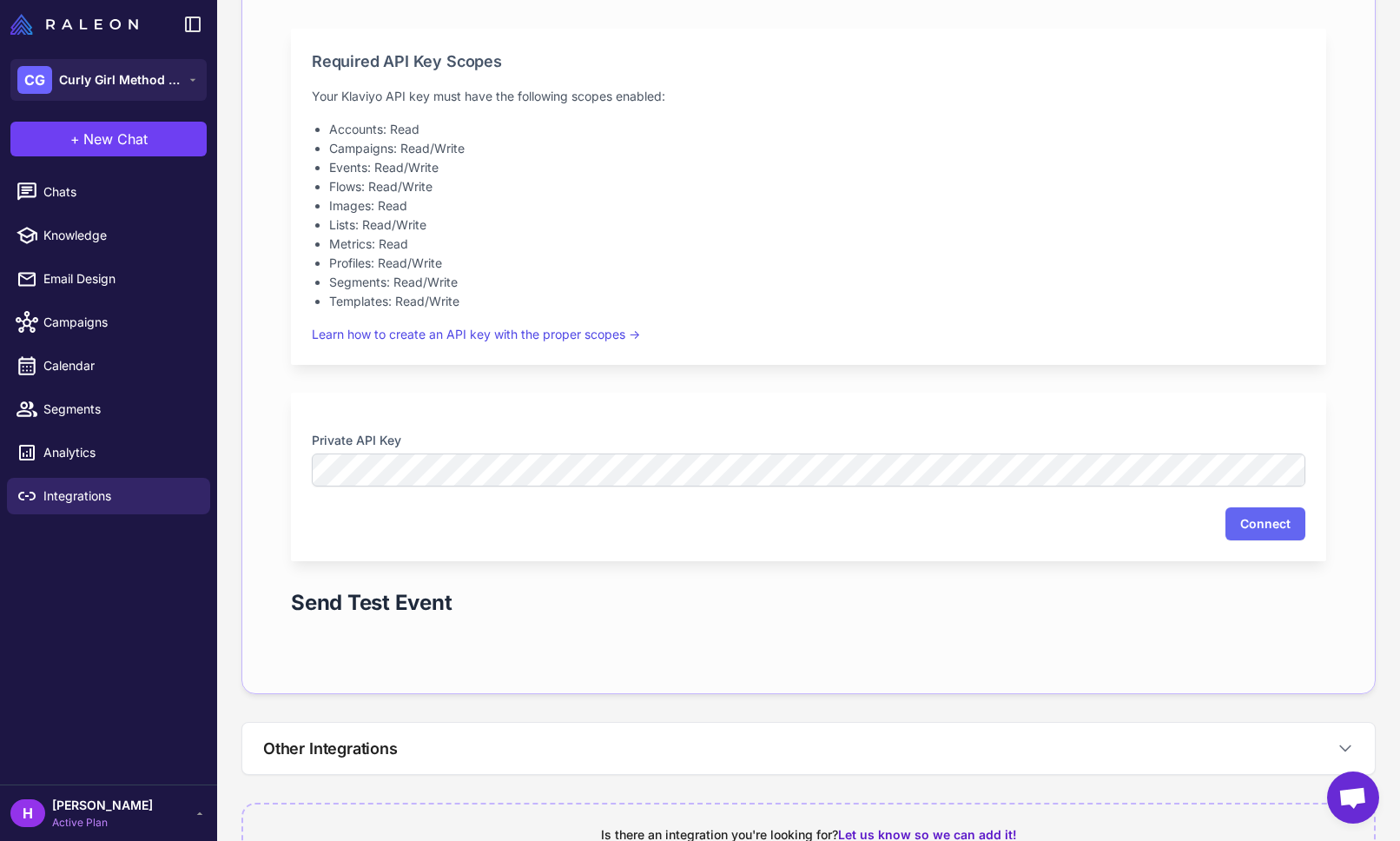
scroll to position [1176, 0]
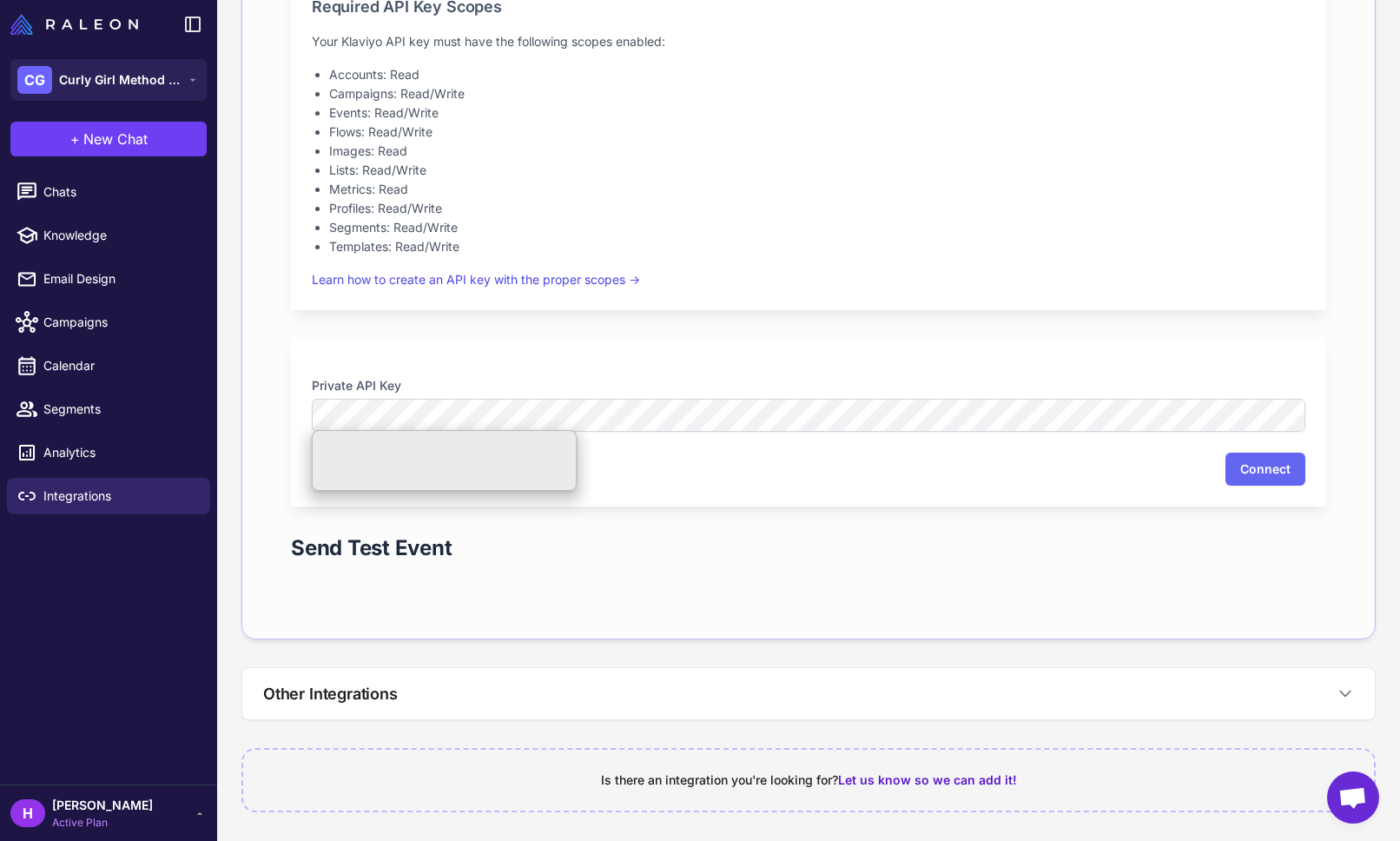
click at [922, 381] on label "Private API Key" at bounding box center [809, 385] width 993 height 19
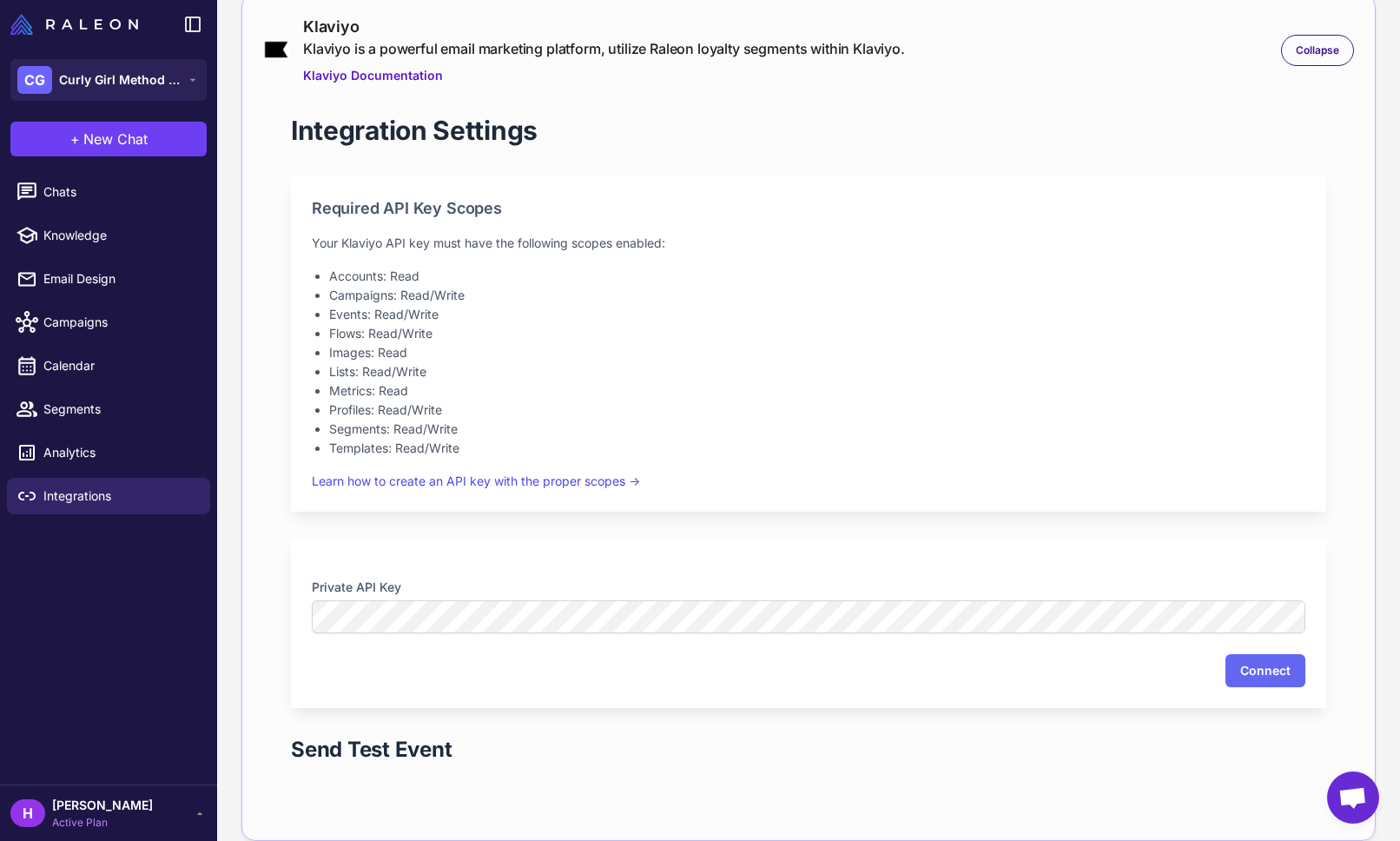
scroll to position [972, 0]
click at [1264, 671] on button "Connect" at bounding box center [1265, 671] width 80 height 33
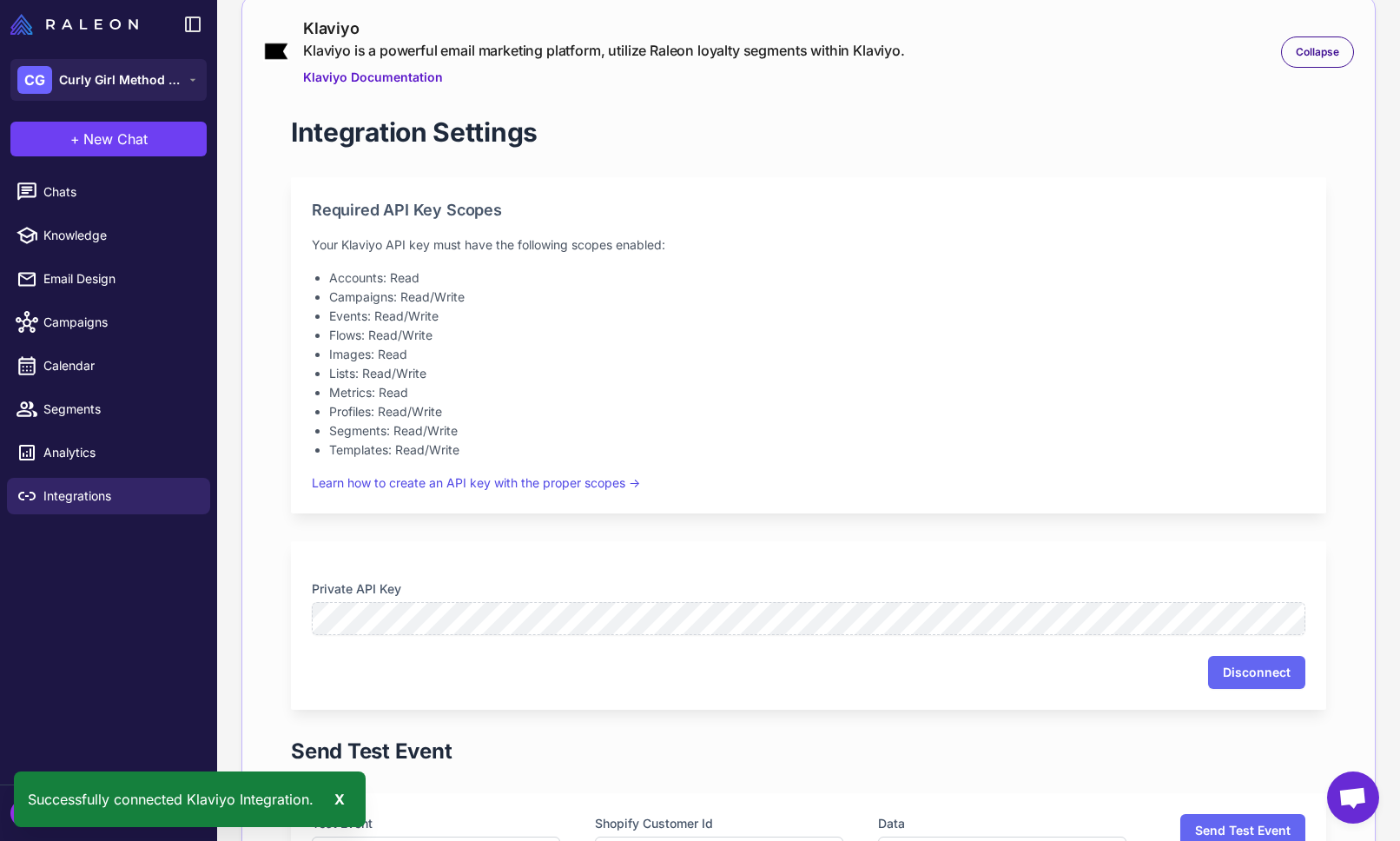
scroll to position [1340, 0]
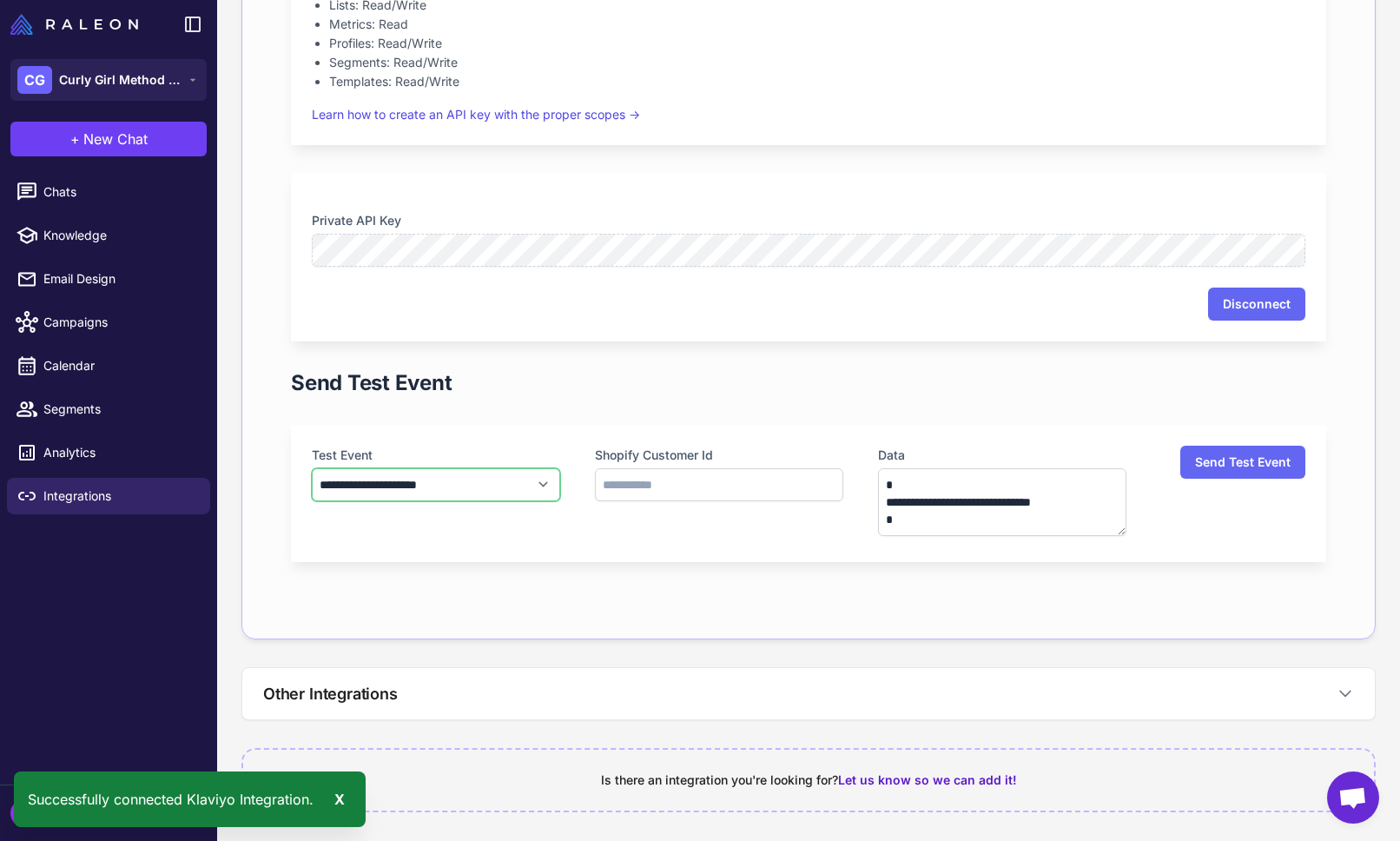
click at [438, 479] on select "**********" at bounding box center [436, 484] width 249 height 33
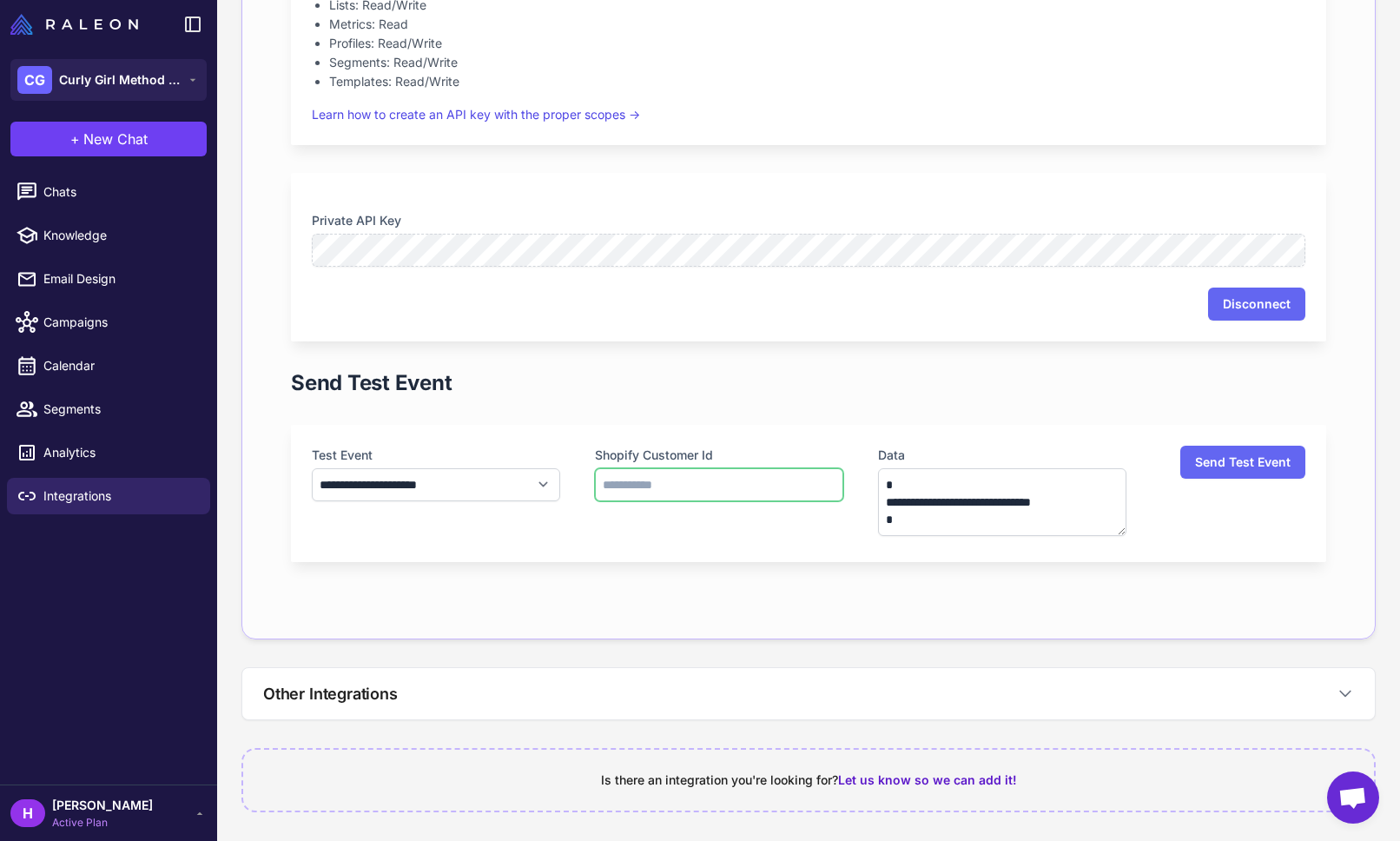
click at [663, 482] on input "text" at bounding box center [720, 484] width 249 height 33
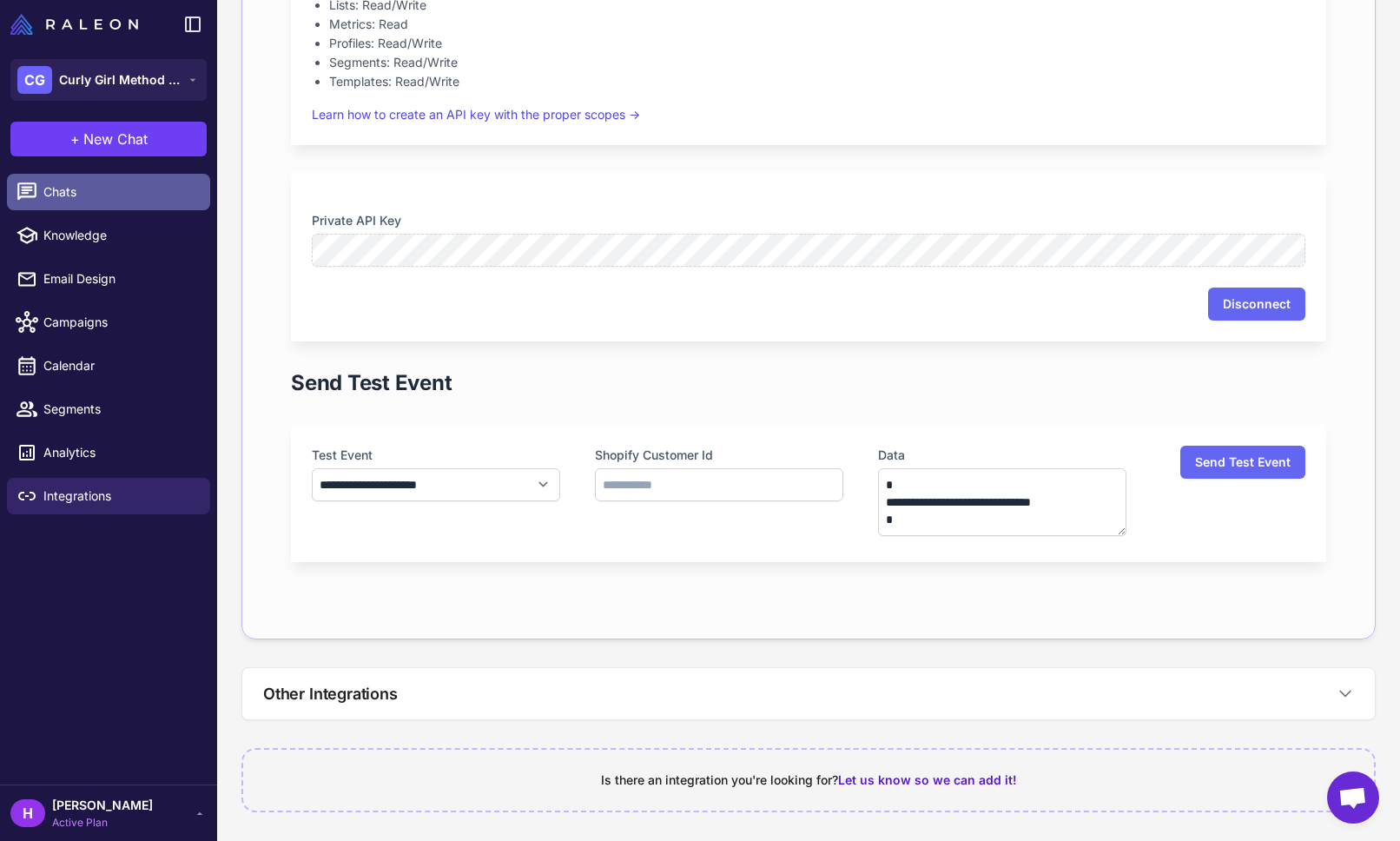
click at [36, 186] on icon at bounding box center [27, 191] width 19 height 18
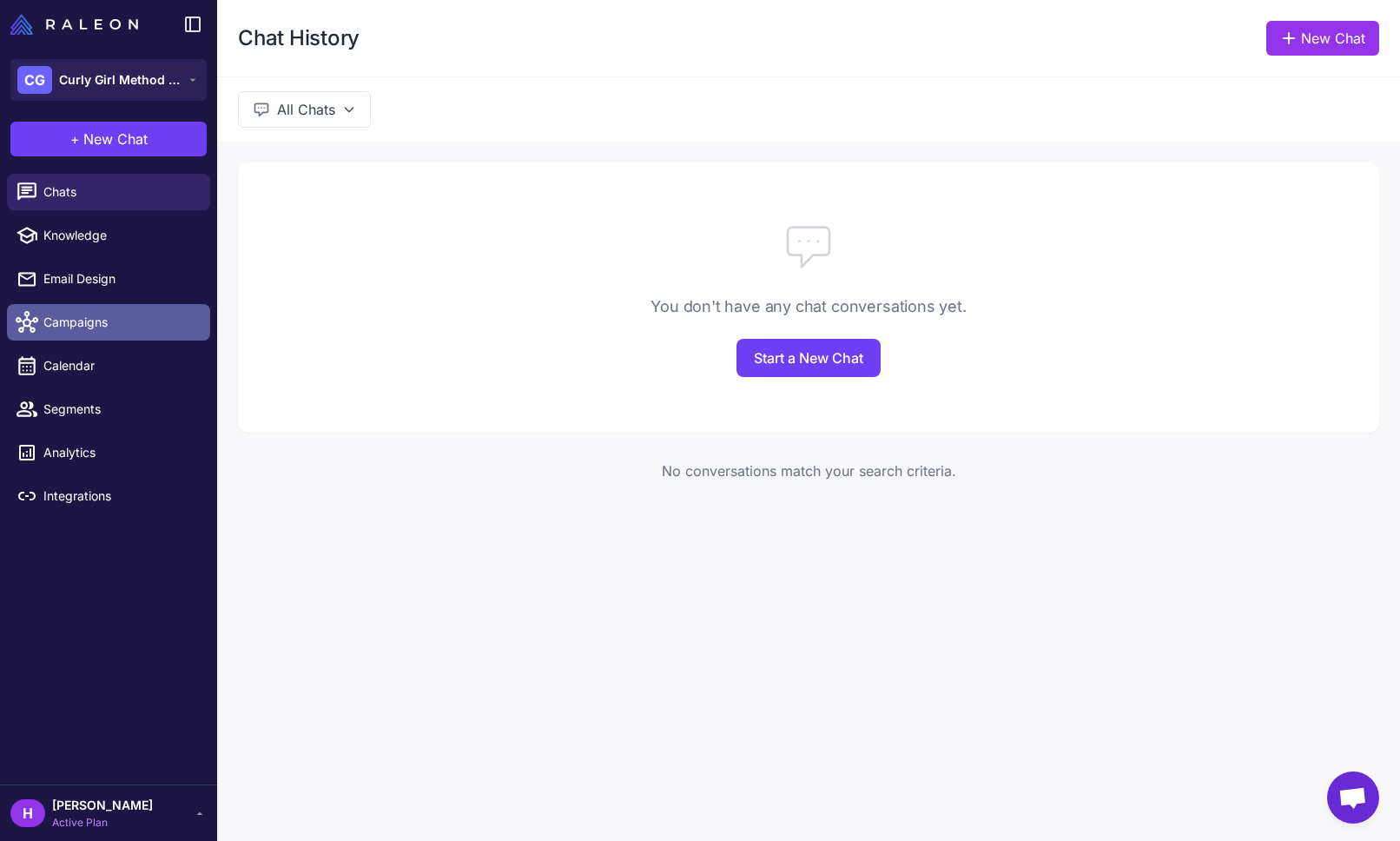
click at [104, 323] on span "Campaigns" at bounding box center [119, 322] width 153 height 19
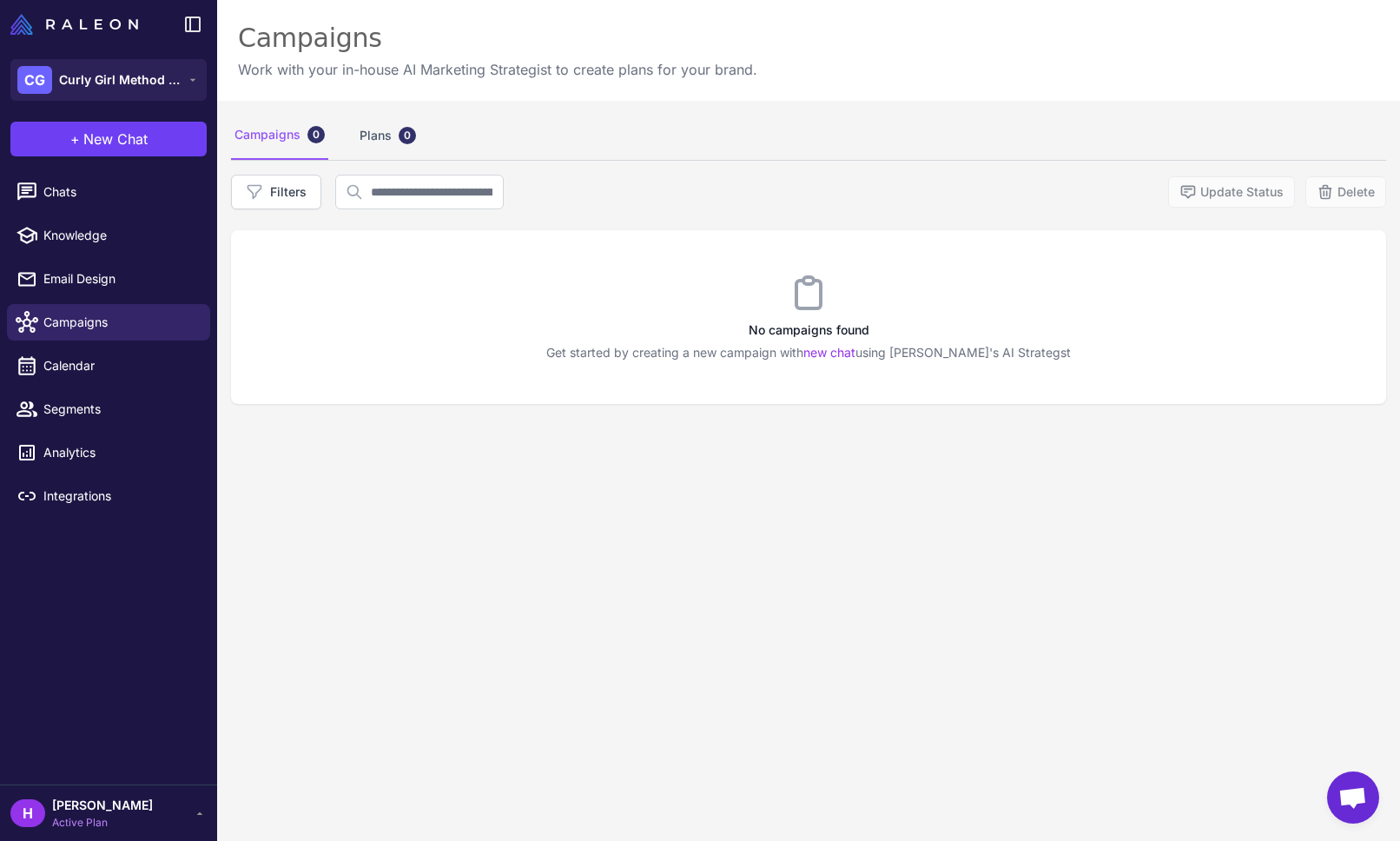
click at [105, 386] on li "Calendar" at bounding box center [109, 365] width 217 height 43
click at [104, 372] on span "Calendar" at bounding box center [119, 365] width 153 height 19
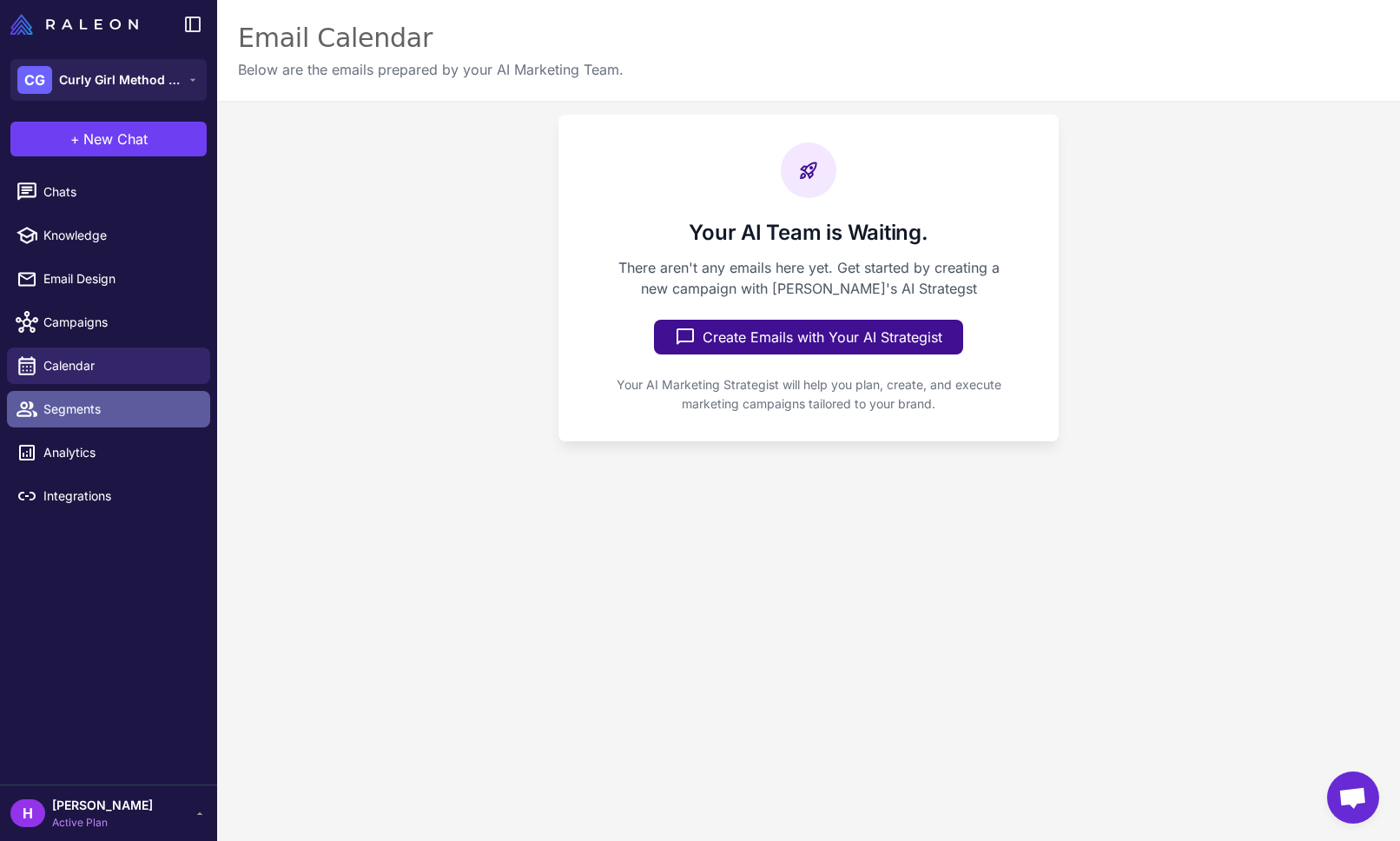
click at [79, 407] on span "Segments" at bounding box center [119, 409] width 153 height 19
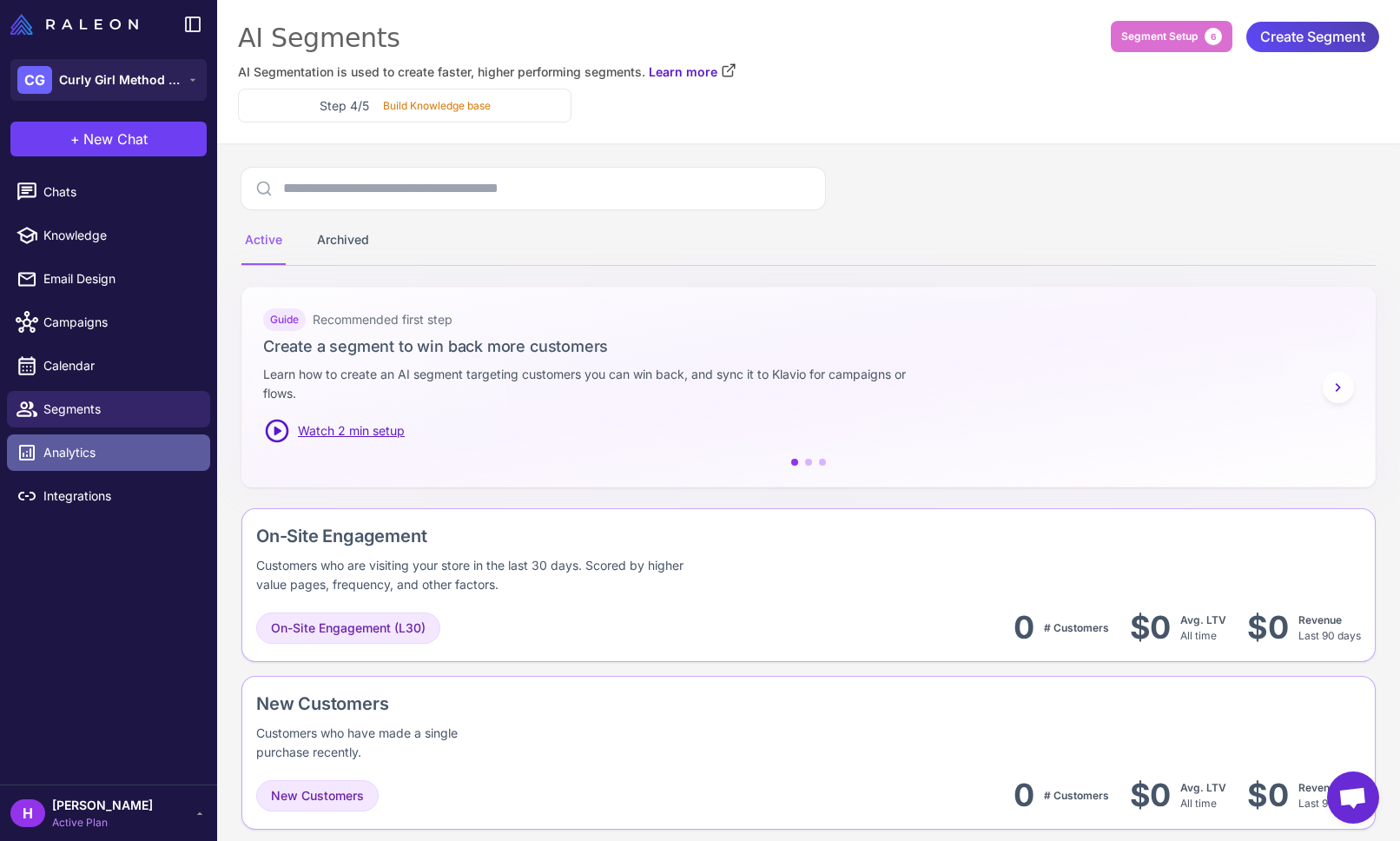
click at [69, 451] on span "Analytics" at bounding box center [119, 452] width 153 height 19
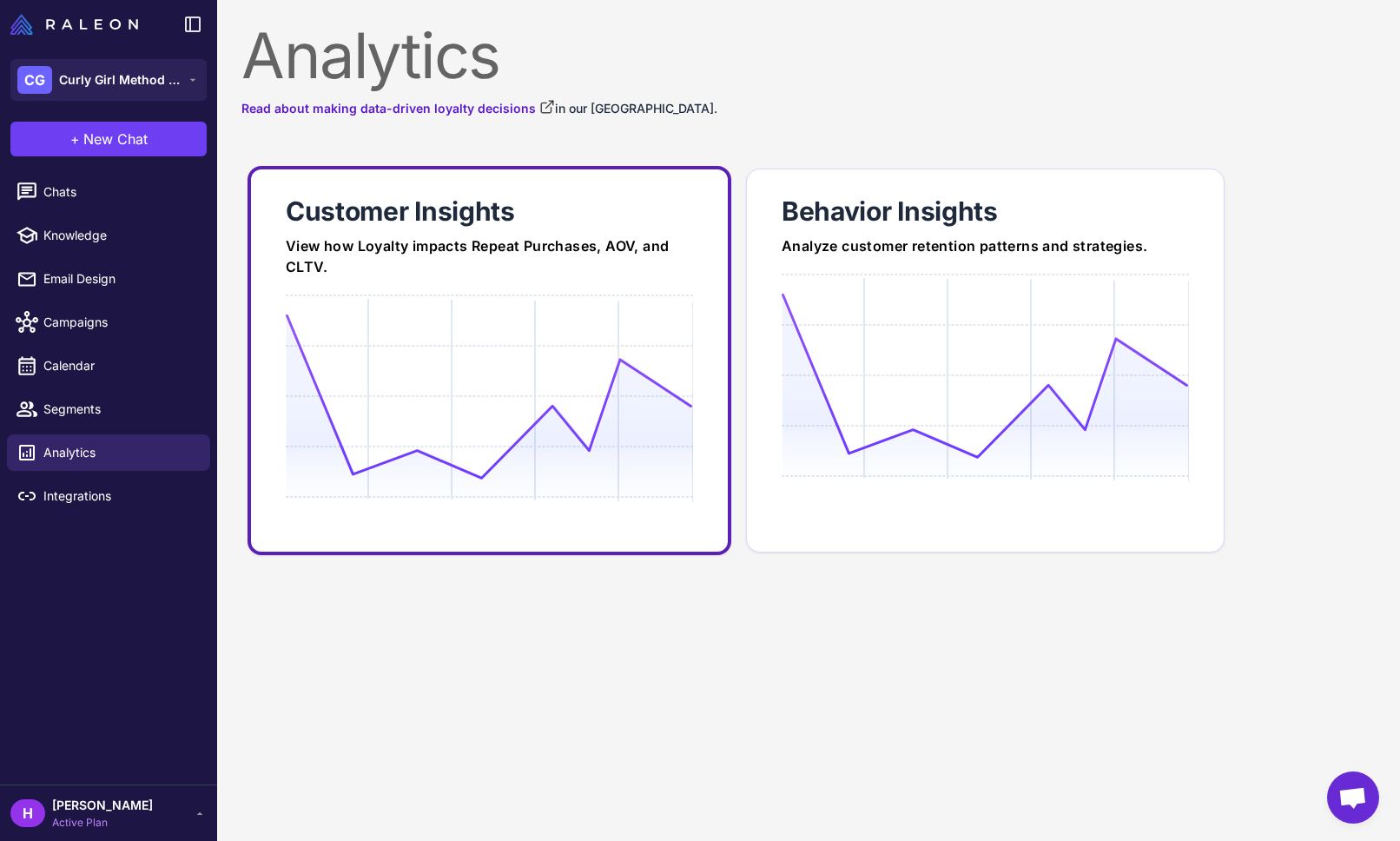
click at [502, 278] on link "Customer Insights View how Loyalty impacts Repeat Purchases, AOV, and CLTV." at bounding box center [490, 360] width 484 height 389
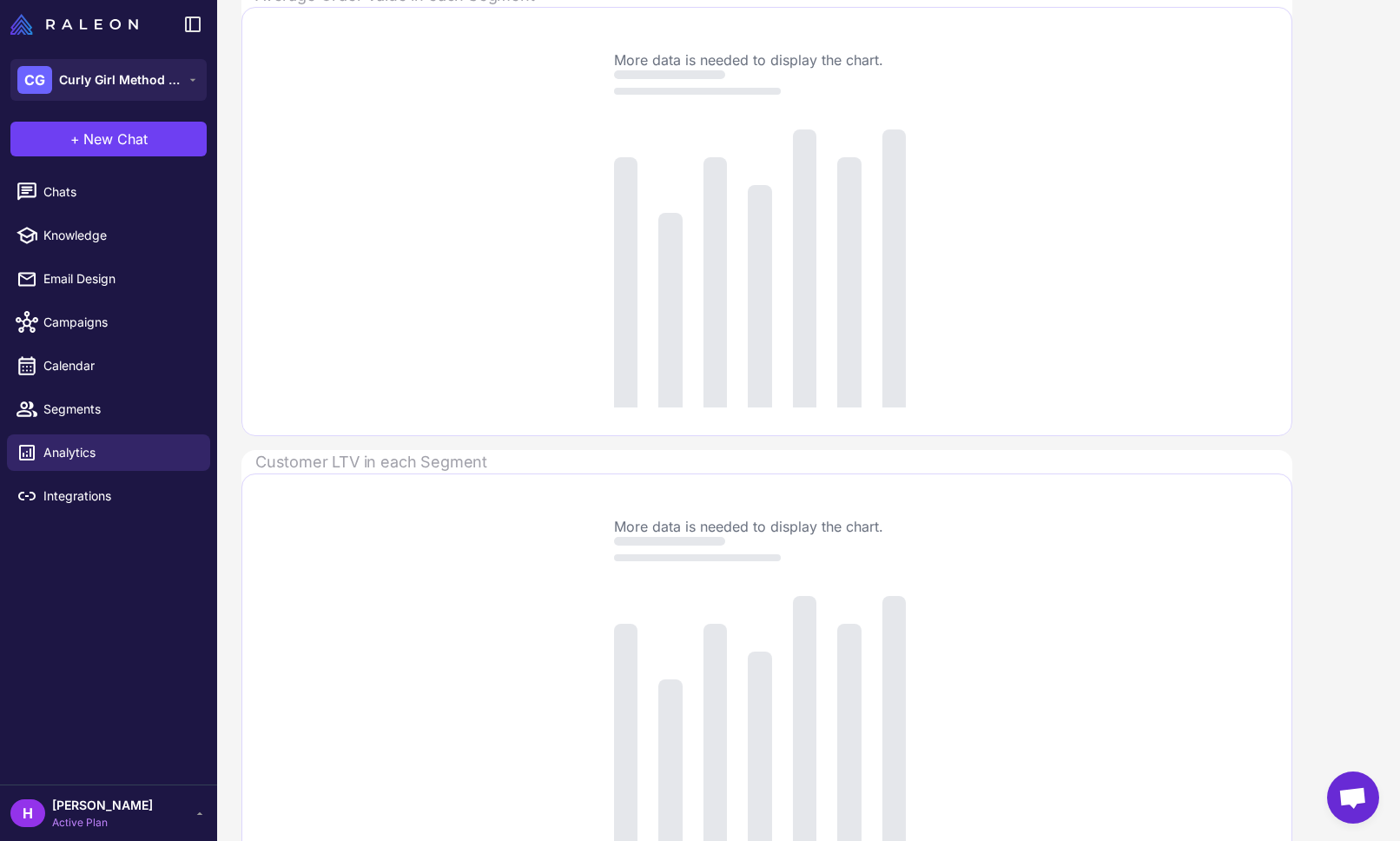
scroll to position [1258, 0]
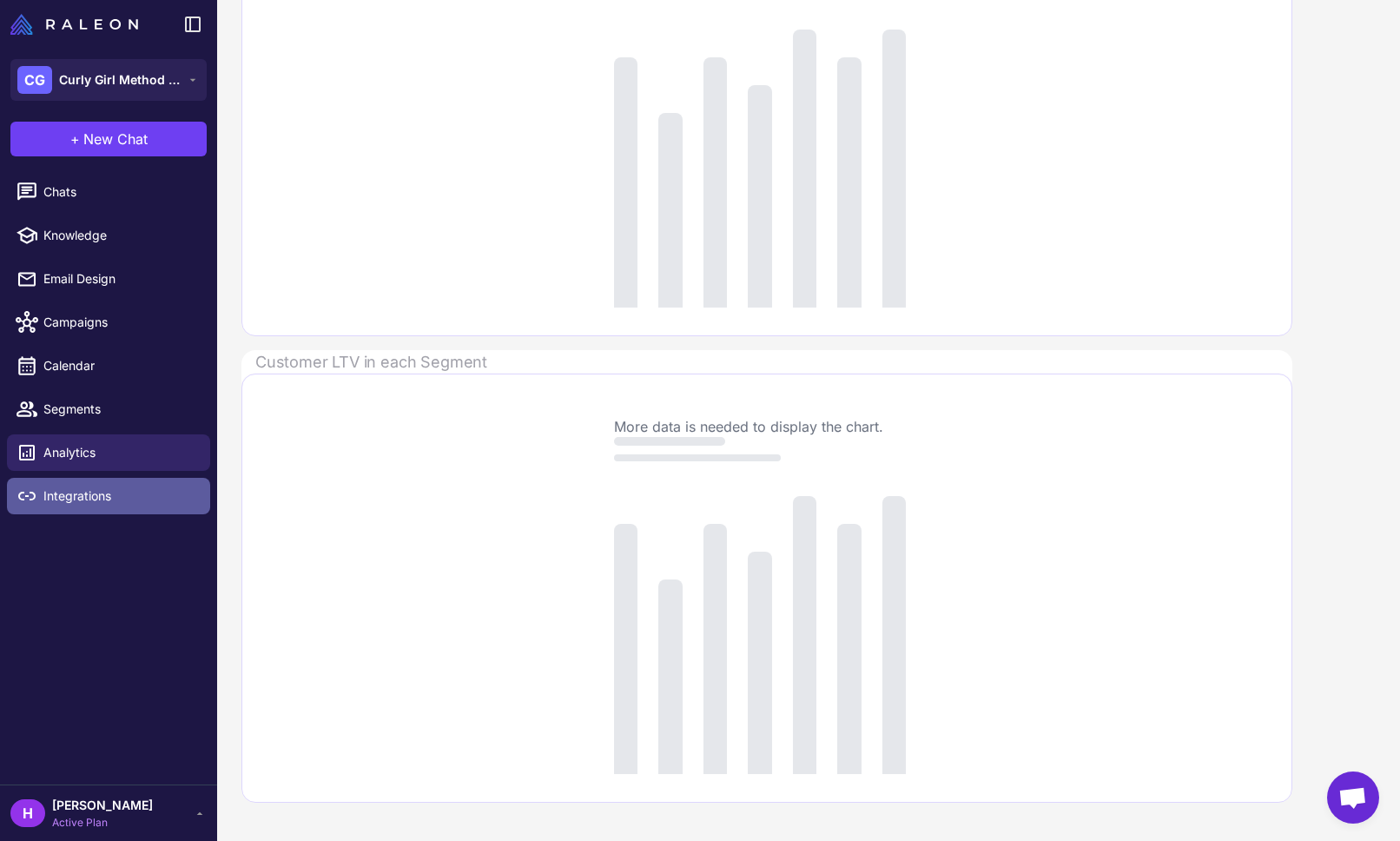
click at [90, 498] on span "Integrations" at bounding box center [119, 496] width 153 height 19
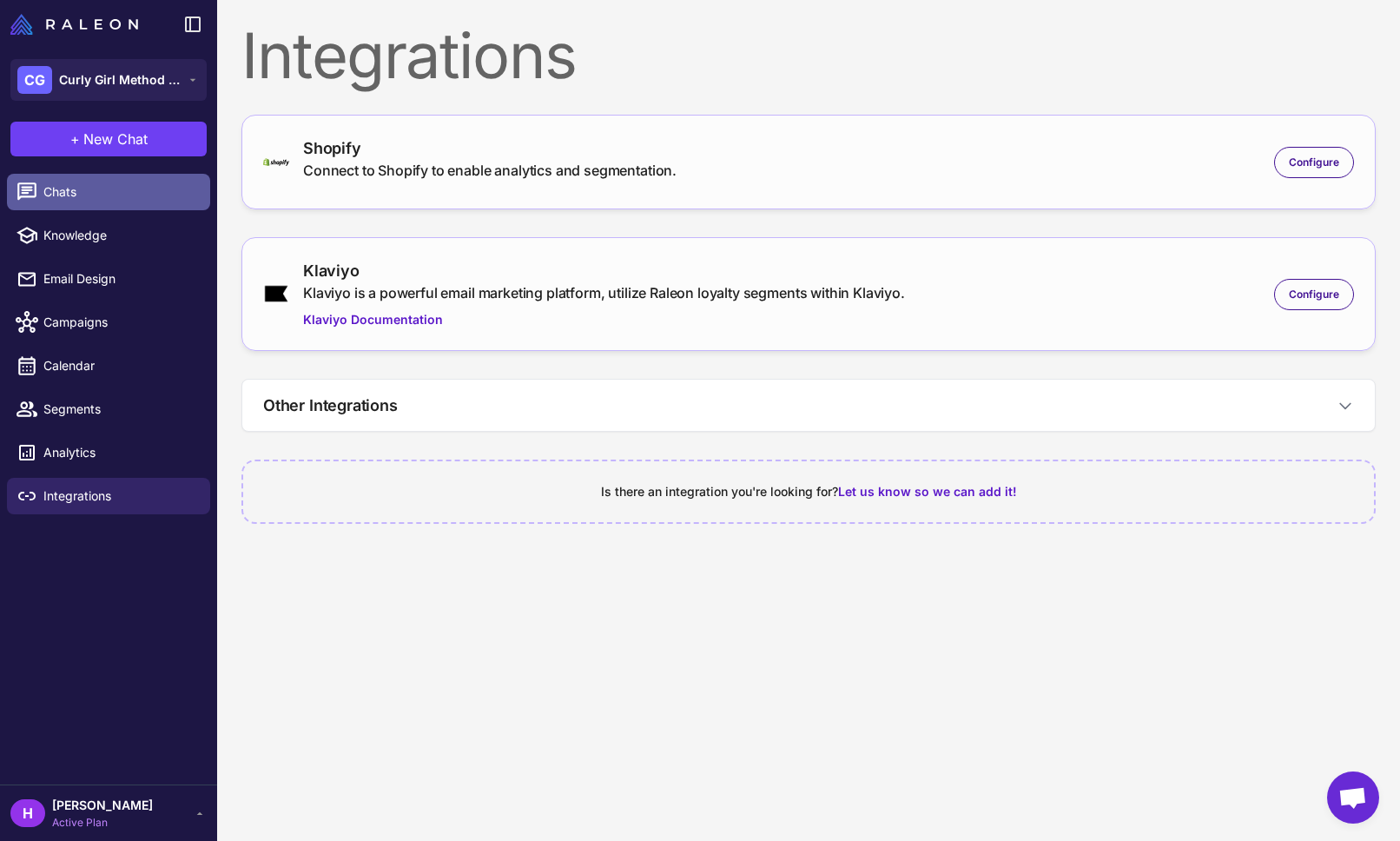
click at [61, 196] on span "Chats" at bounding box center [119, 191] width 153 height 19
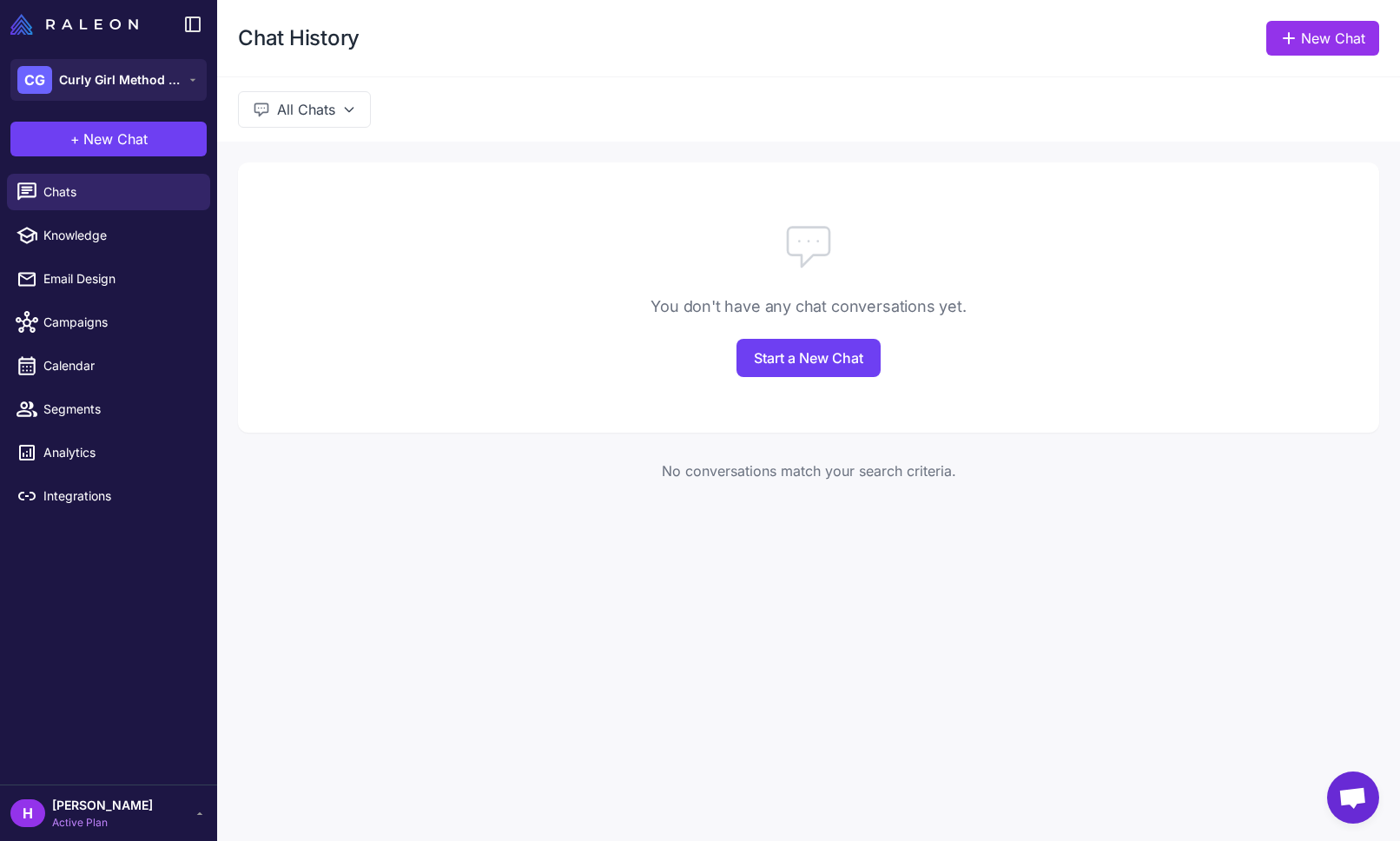
click at [1361, 798] on span "Open chat" at bounding box center [1353, 799] width 29 height 25
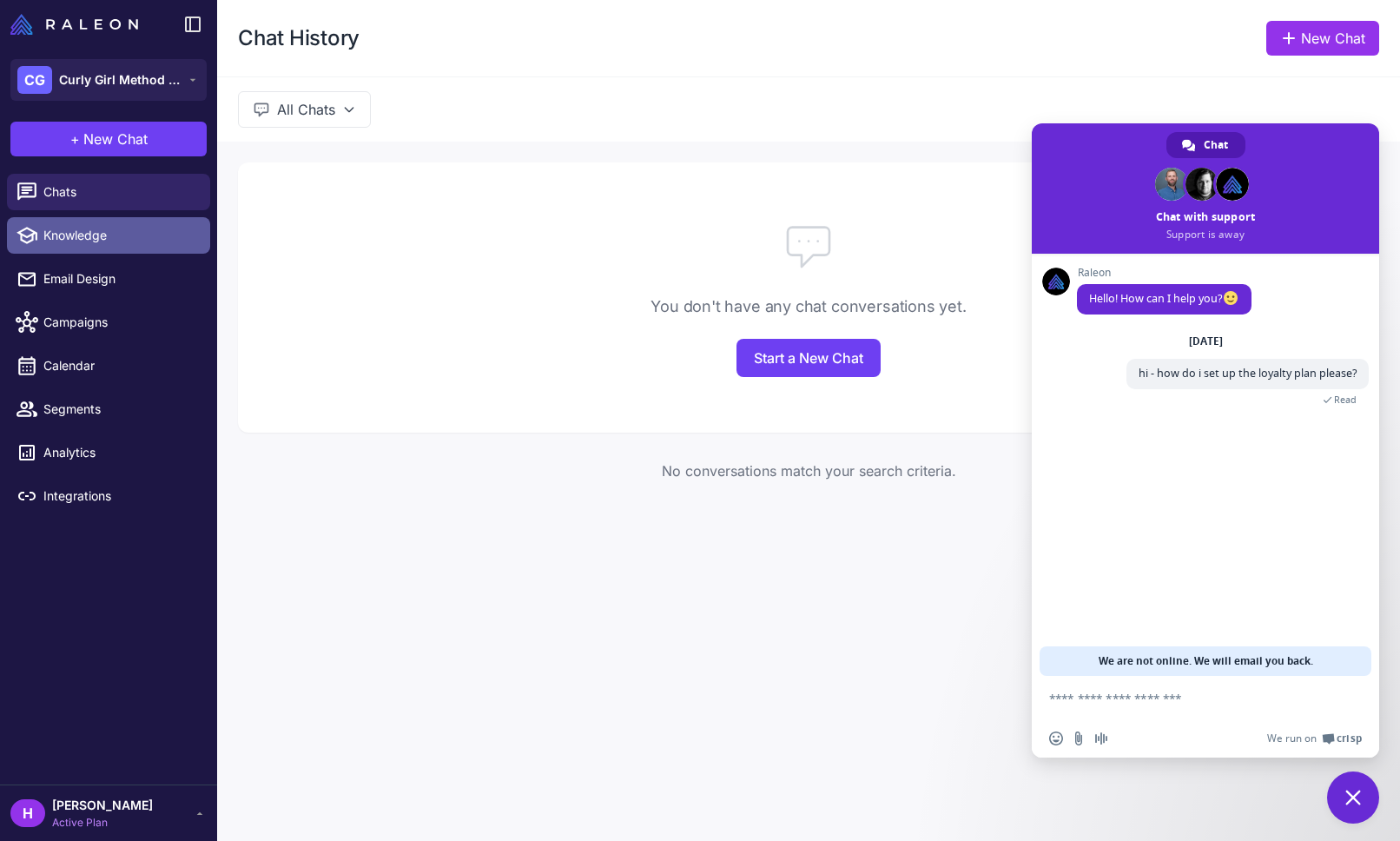
click at [92, 228] on span "Knowledge" at bounding box center [119, 235] width 153 height 19
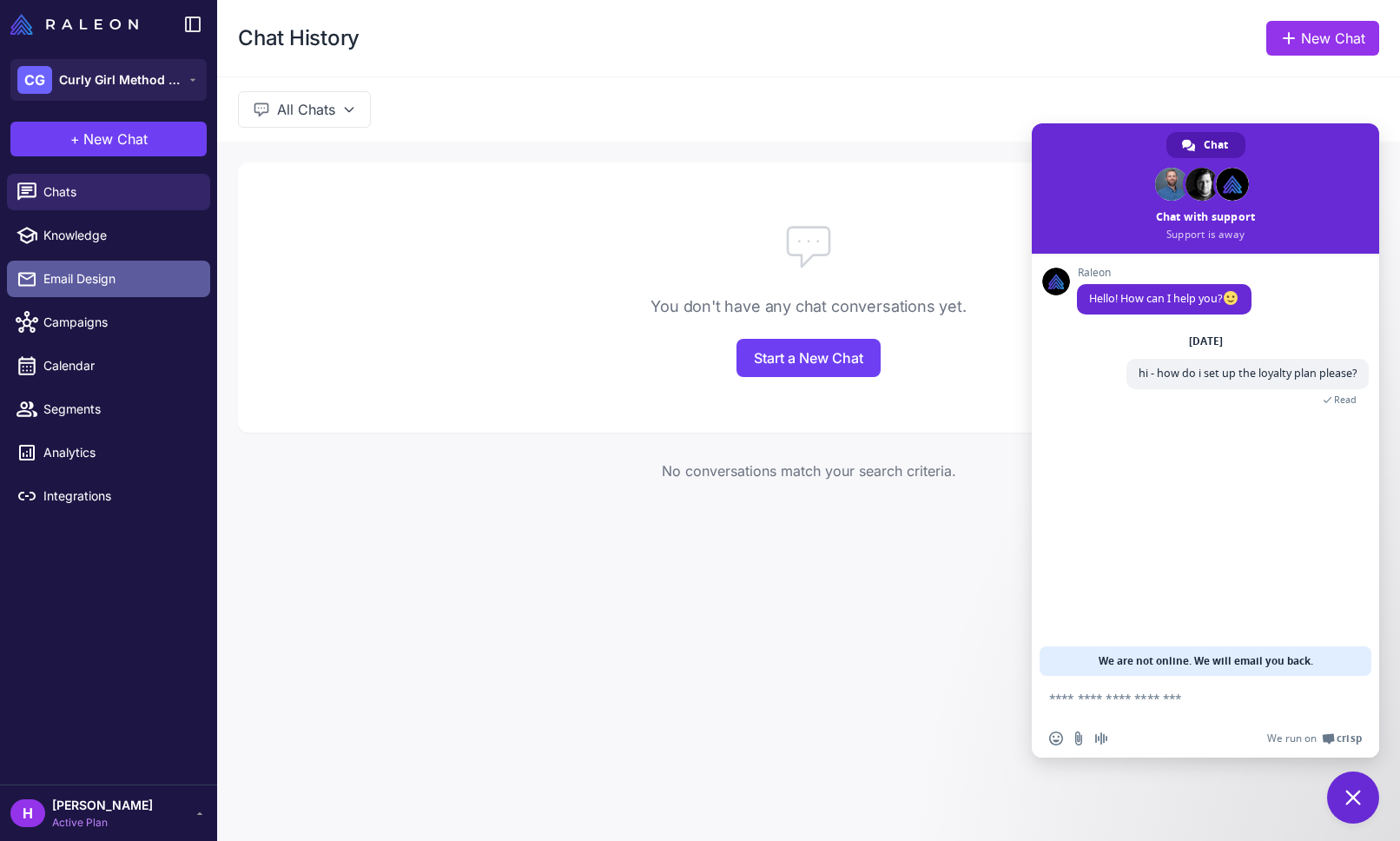
select select
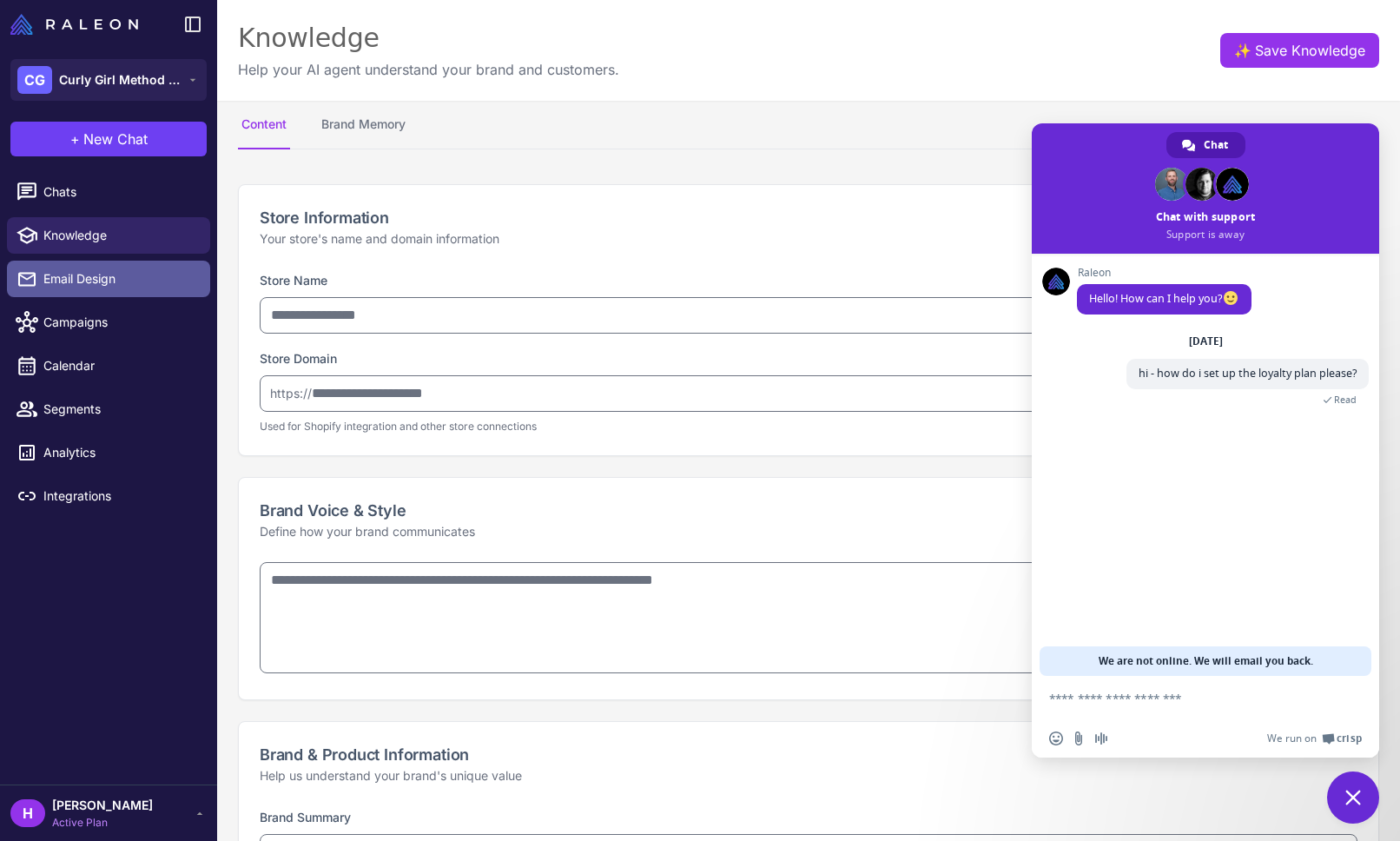
type input "**********"
type textarea "**********"
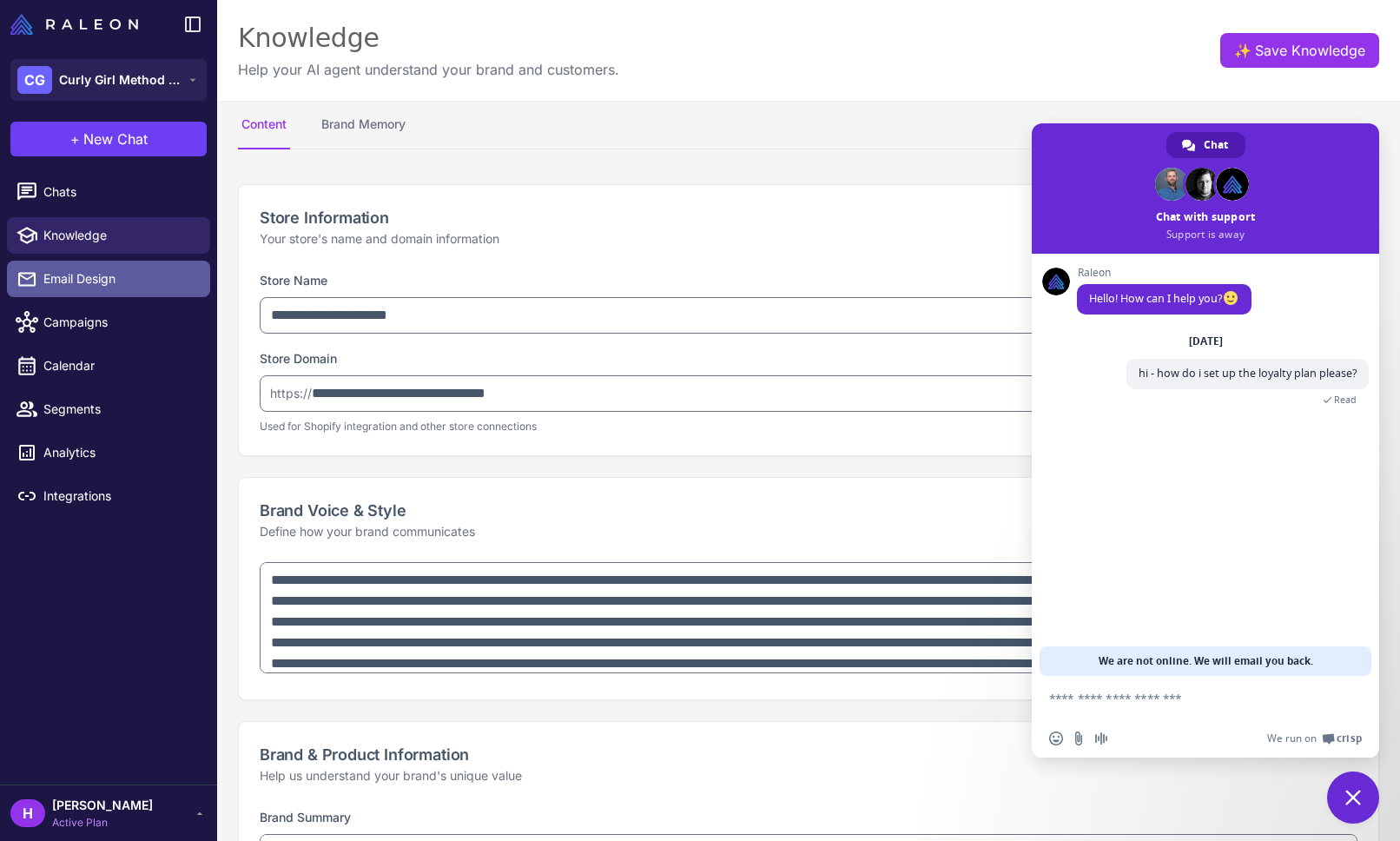
type textarea "**********"
click at [85, 271] on span "Email Design" at bounding box center [119, 278] width 153 height 19
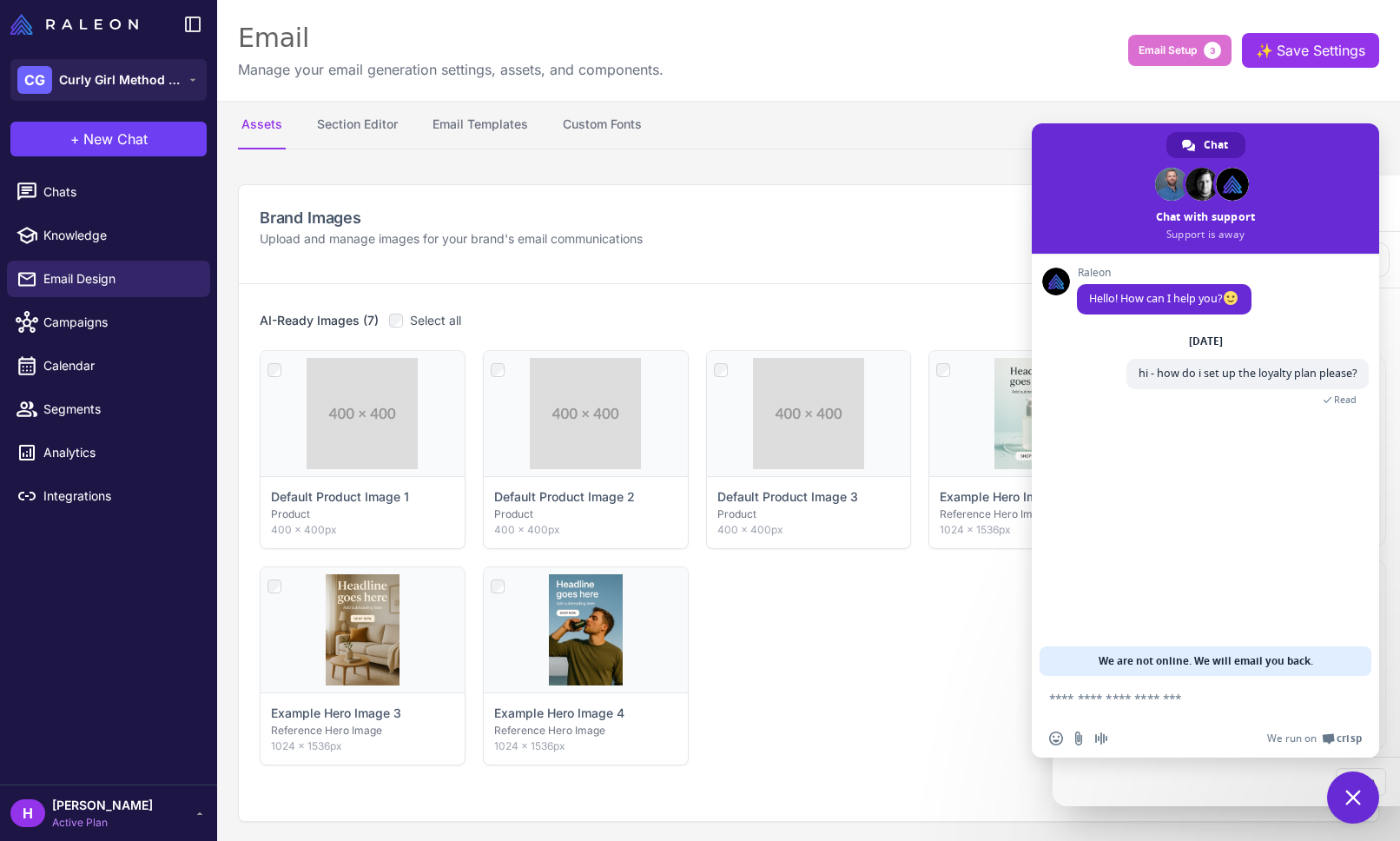
click at [85, 323] on div at bounding box center [700, 420] width 1400 height 841
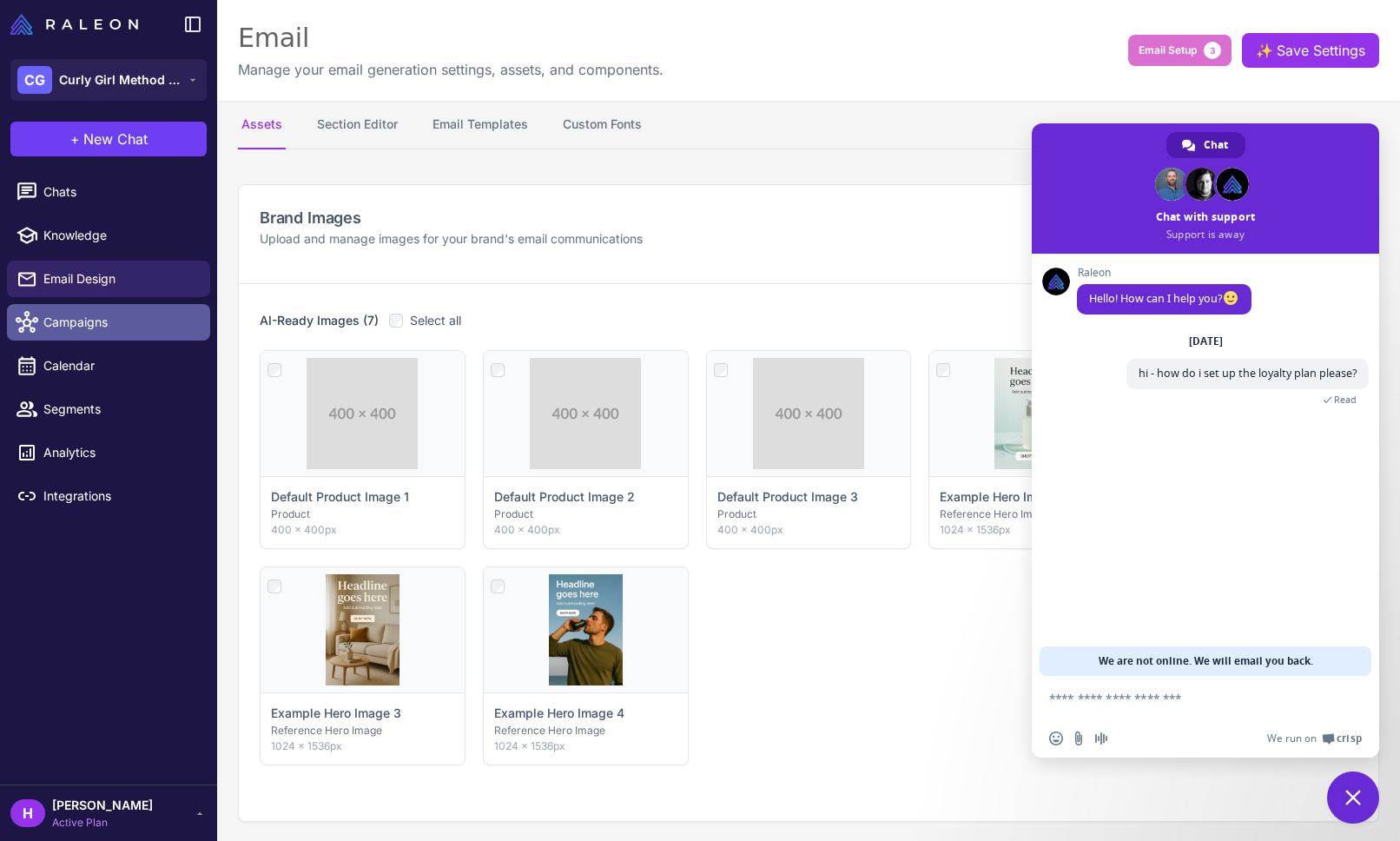
click at [84, 322] on span "Campaigns" at bounding box center [119, 322] width 153 height 19
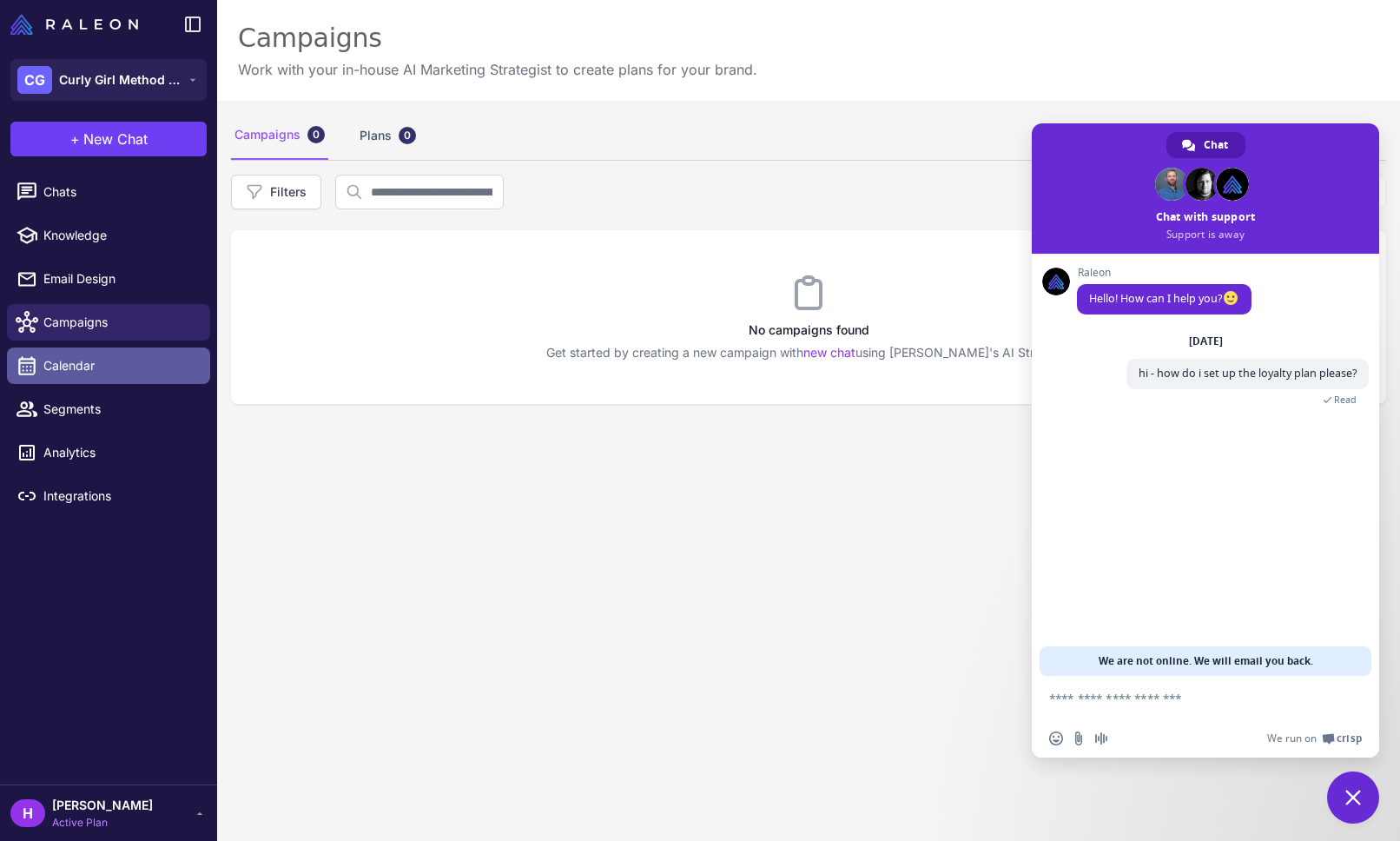
click at [75, 363] on span "Calendar" at bounding box center [119, 365] width 153 height 19
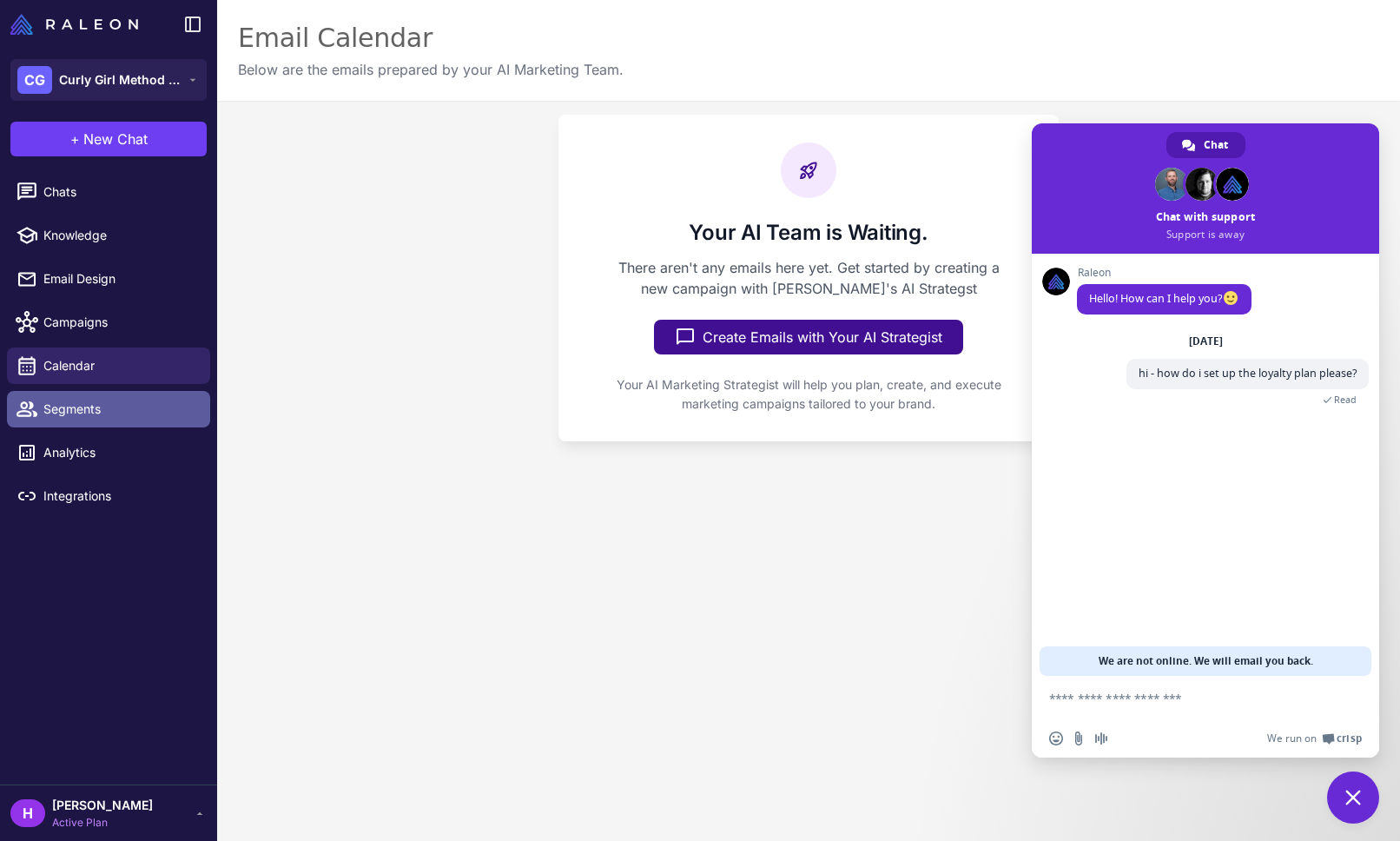
click at [76, 420] on link "Segments" at bounding box center [109, 409] width 203 height 37
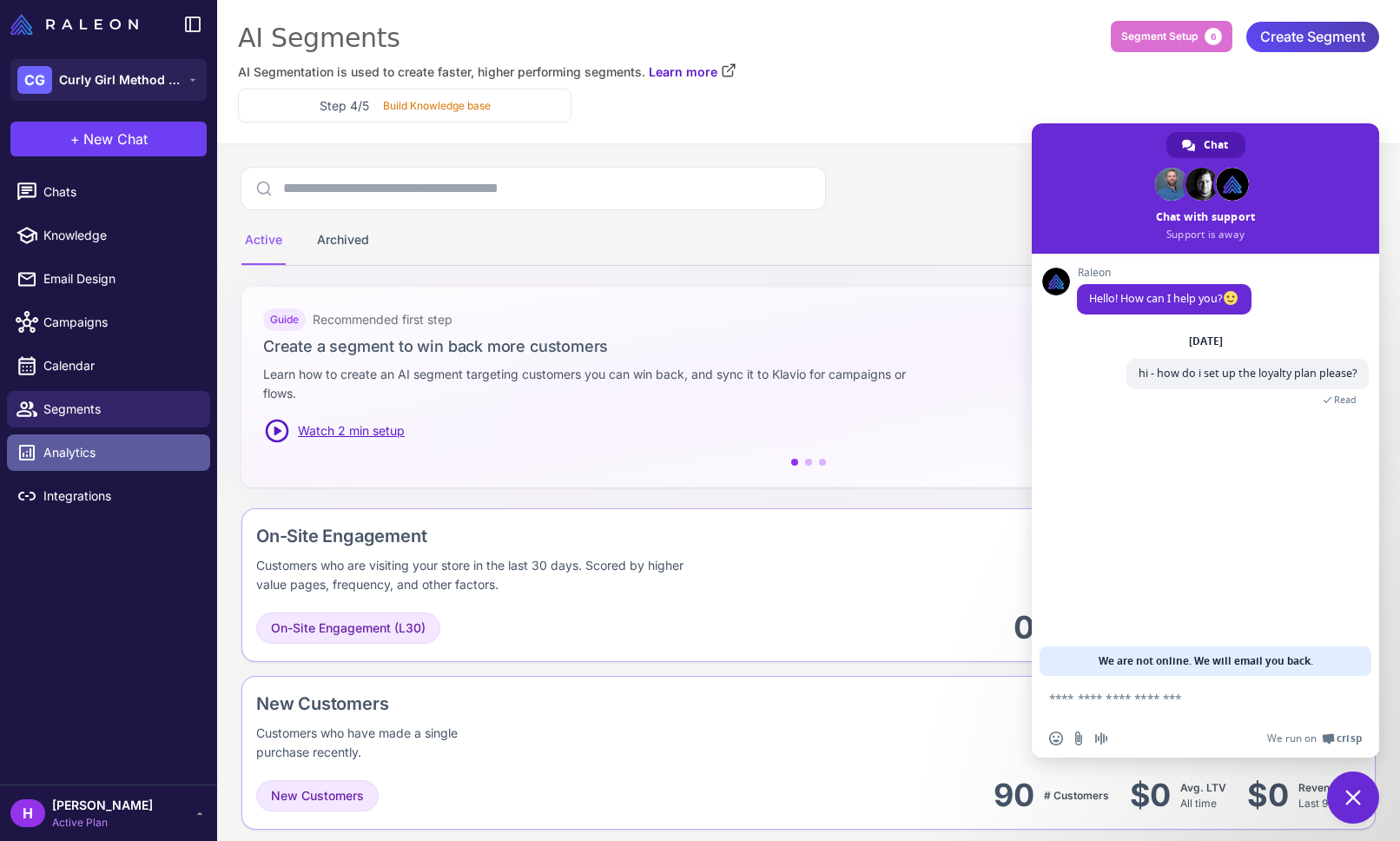
click at [76, 451] on span "Analytics" at bounding box center [119, 452] width 153 height 19
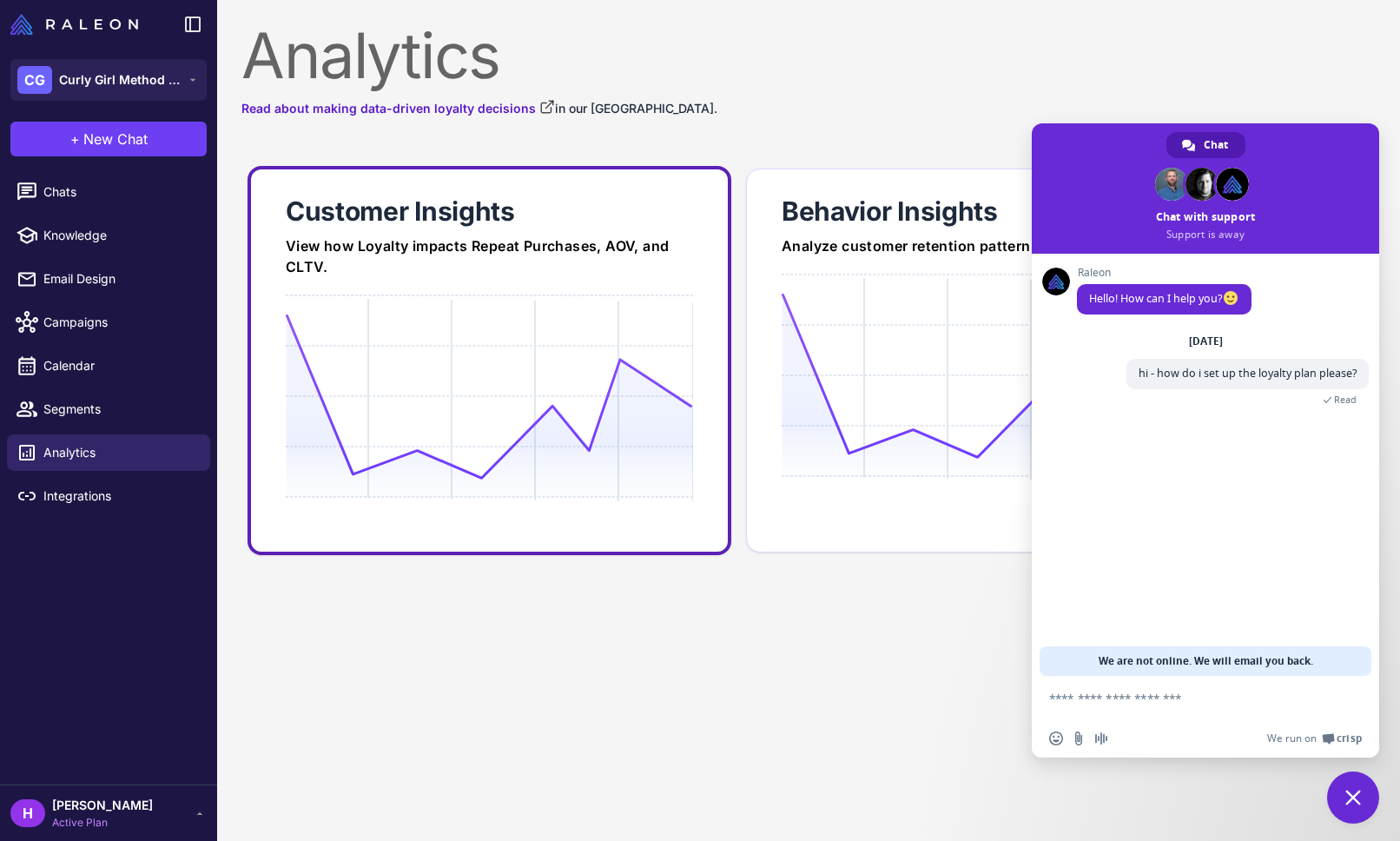
click at [503, 332] on icon at bounding box center [489, 397] width 407 height 166
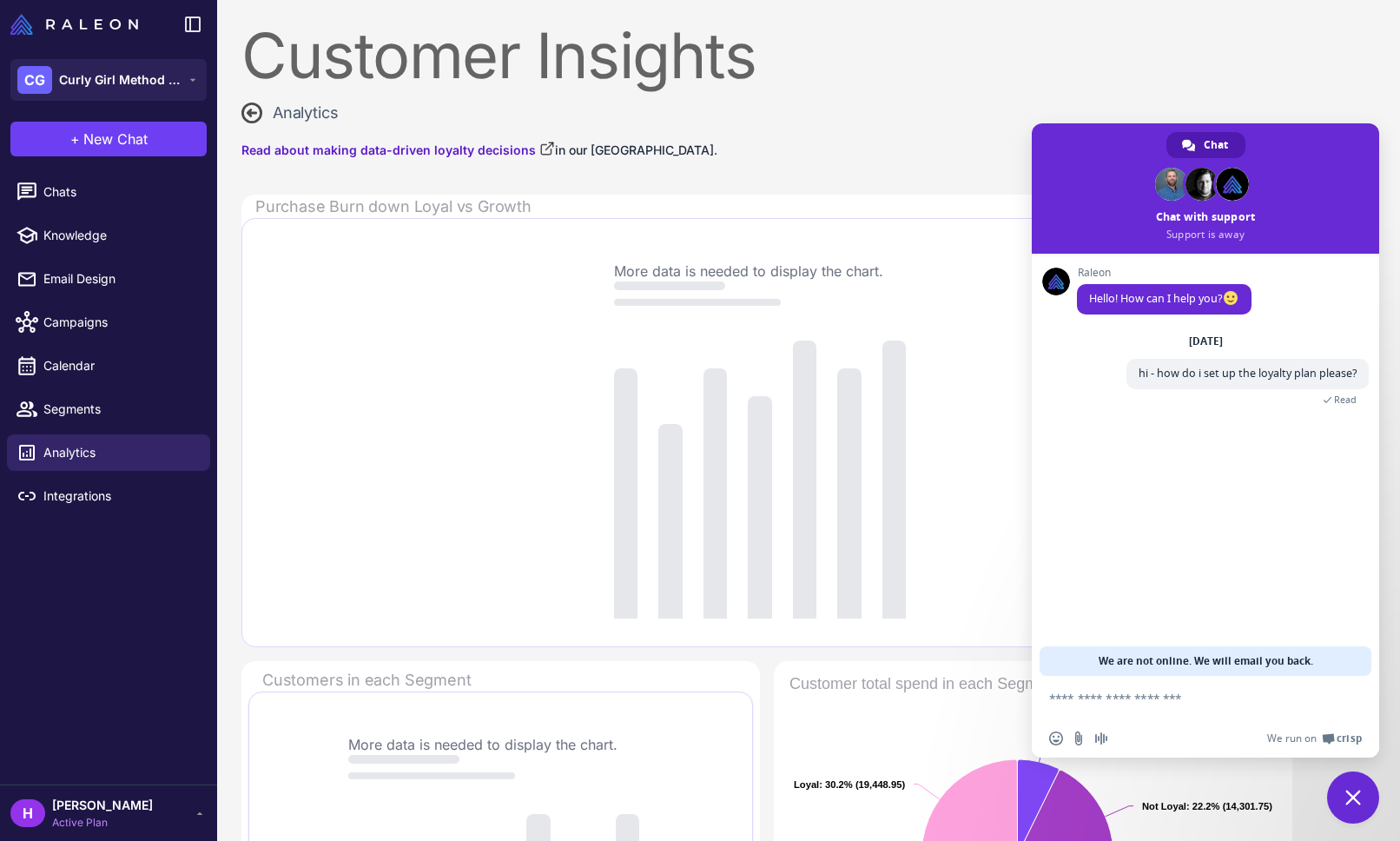
click at [255, 110] on icon at bounding box center [252, 113] width 21 height 21
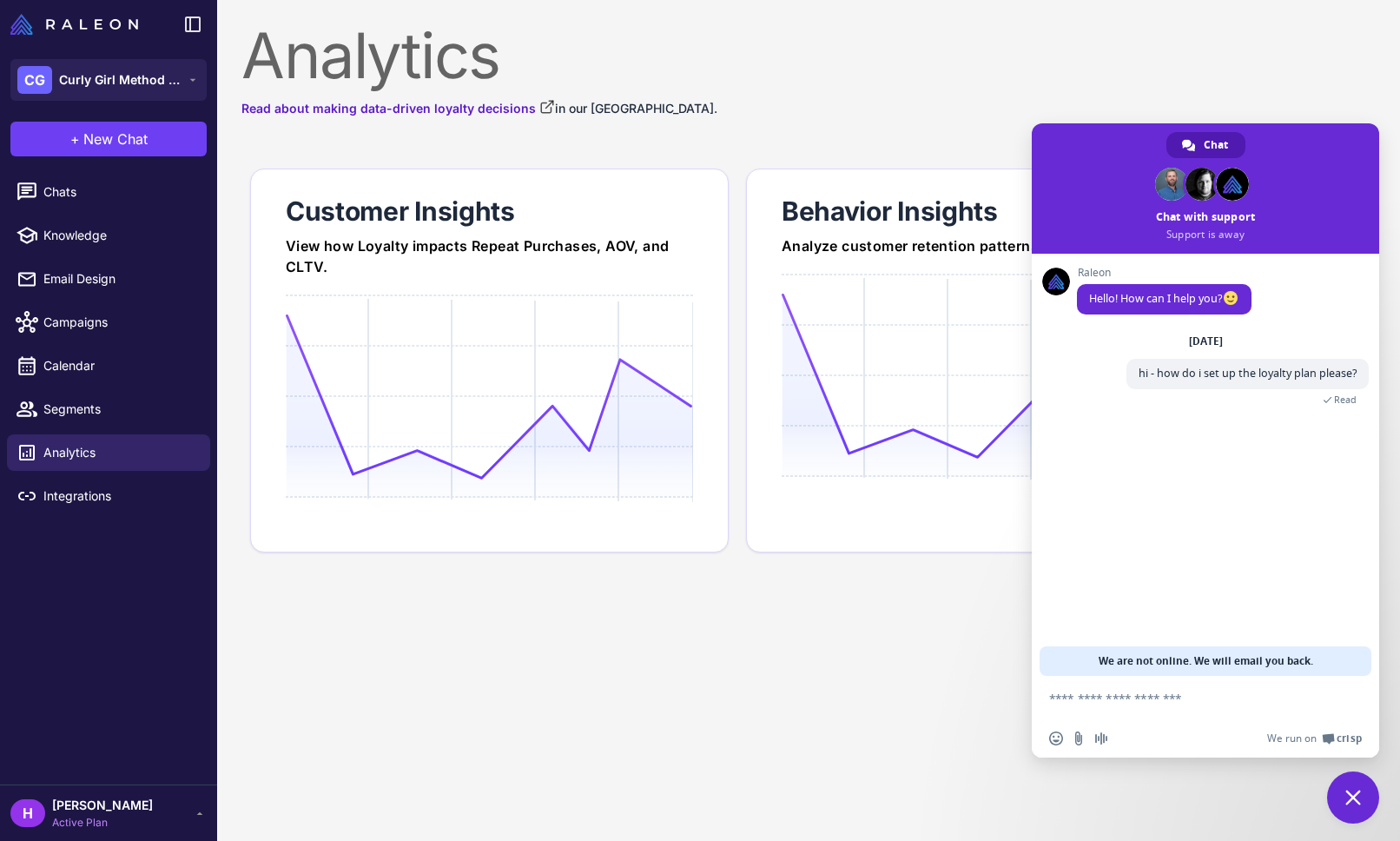
click at [1350, 798] on span "Close chat" at bounding box center [1354, 798] width 16 height 16
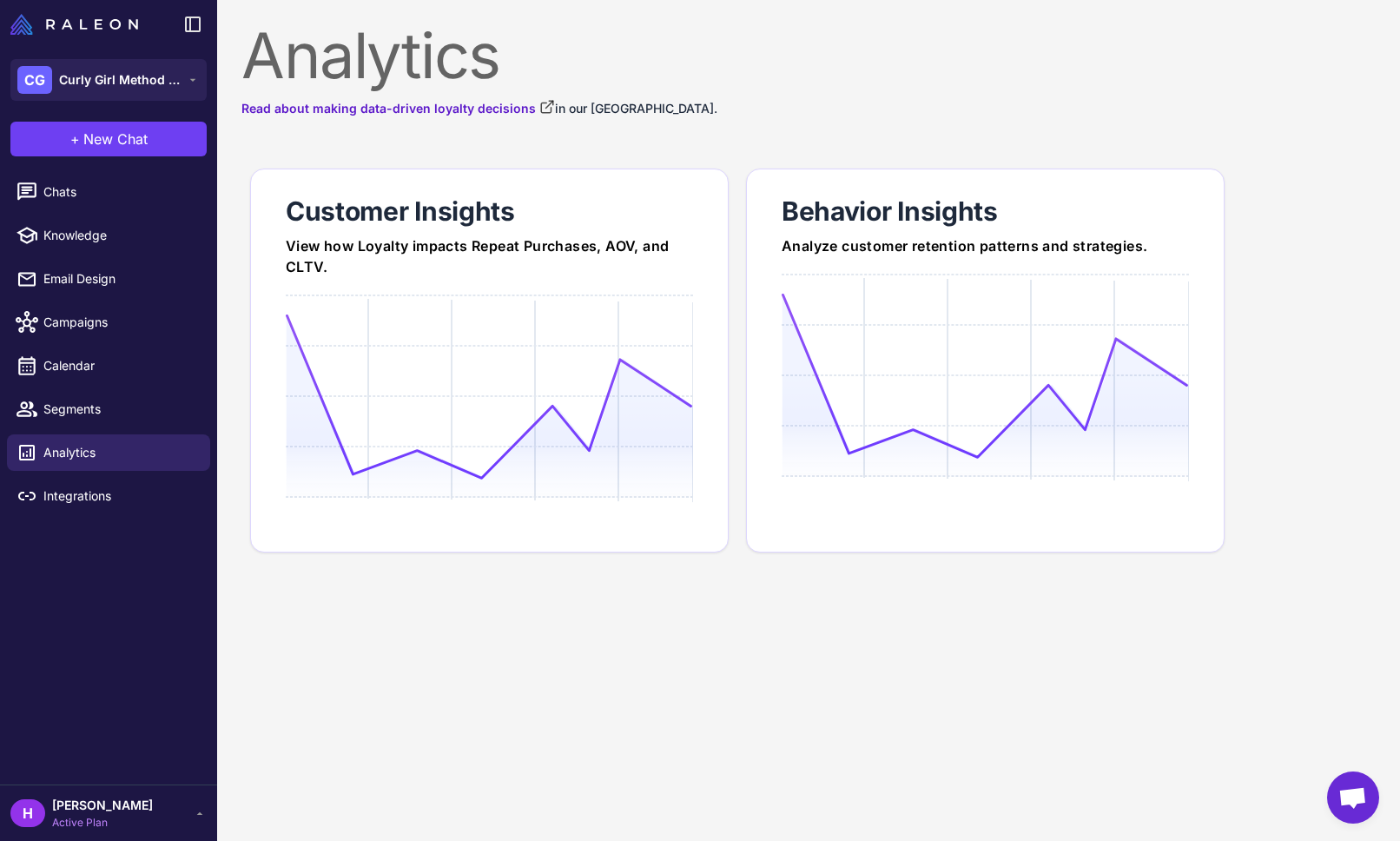
click at [1354, 792] on span "Open chat" at bounding box center [1353, 799] width 29 height 25
